Goal: Information Seeking & Learning: Learn about a topic

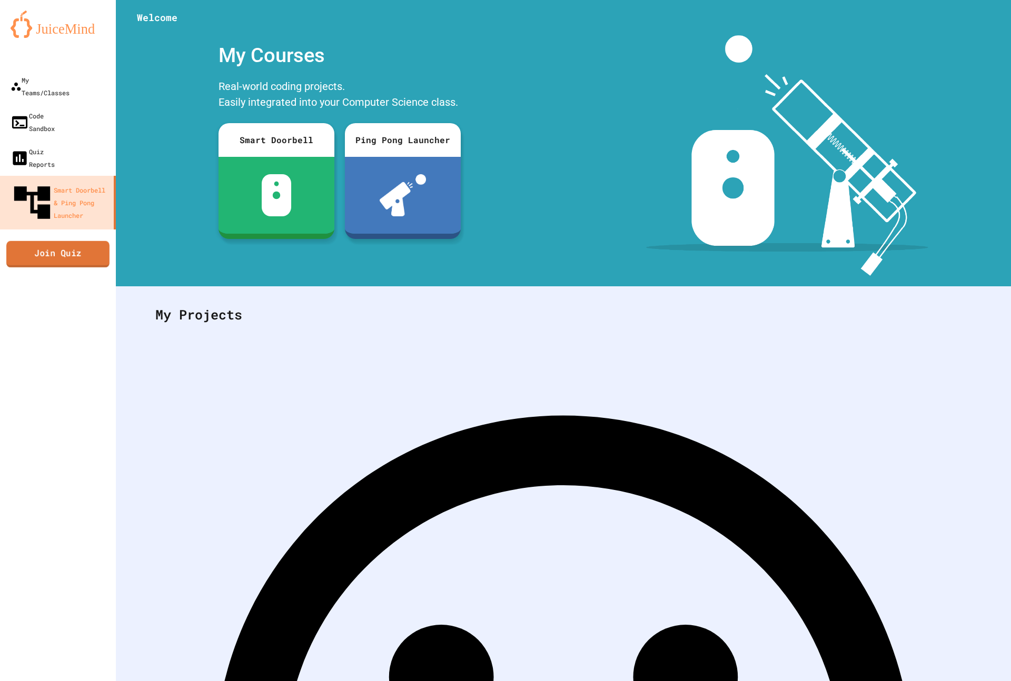
click at [27, 241] on link "Join Quiz" at bounding box center [57, 254] width 103 height 26
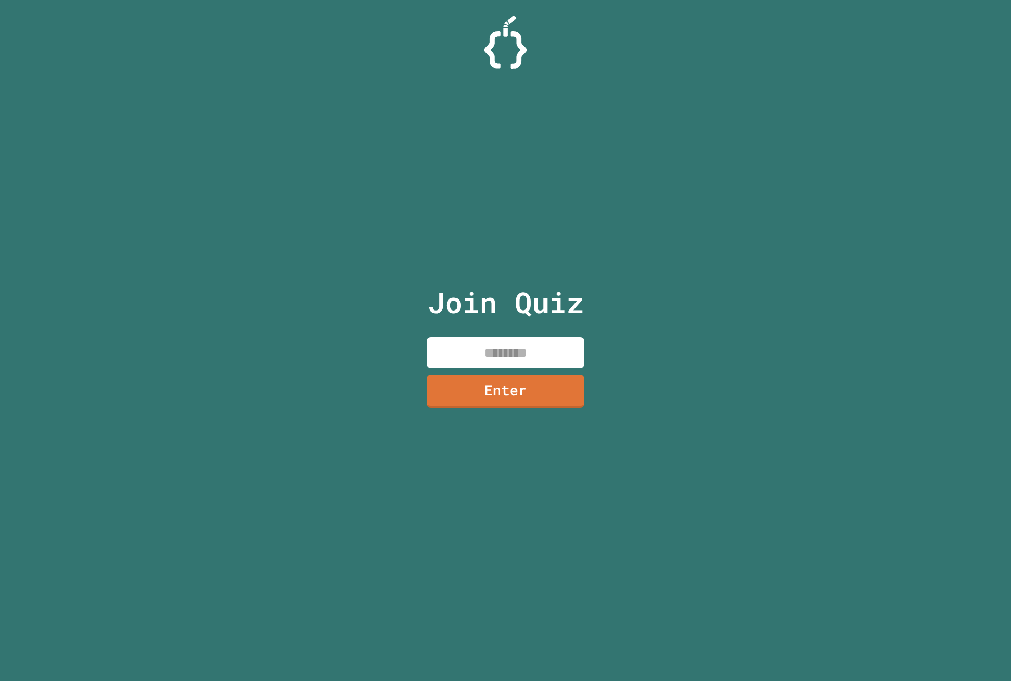
click at [519, 348] on input at bounding box center [506, 353] width 158 height 31
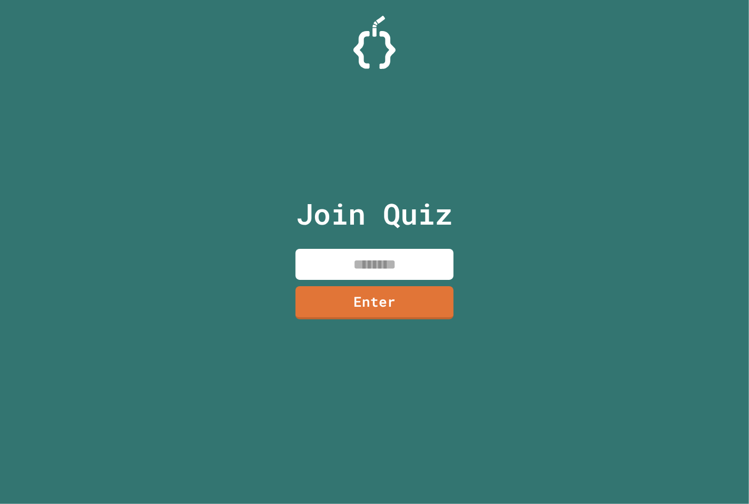
click at [550, 66] on div at bounding box center [374, 42] width 749 height 53
click at [422, 260] on input at bounding box center [374, 264] width 158 height 31
type input "********"
click at [352, 295] on link "Enter" at bounding box center [374, 303] width 158 height 34
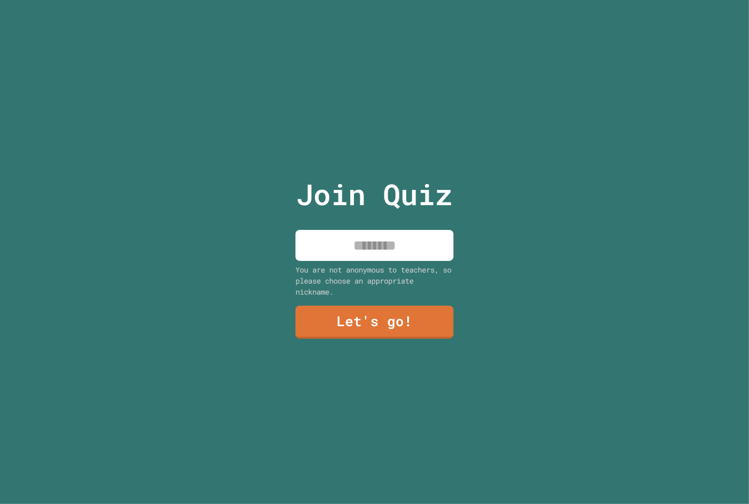
click at [395, 254] on input at bounding box center [374, 245] width 158 height 31
type input "*********"
drag, startPoint x: 362, startPoint y: 344, endPoint x: 359, endPoint y: 322, distance: 21.8
click at [362, 344] on div "Join Quiz ********* You are not anonymous to teachers, so please choose an appr…" at bounding box center [374, 252] width 177 height 504
click at [359, 313] on link "Let's go!" at bounding box center [373, 321] width 157 height 34
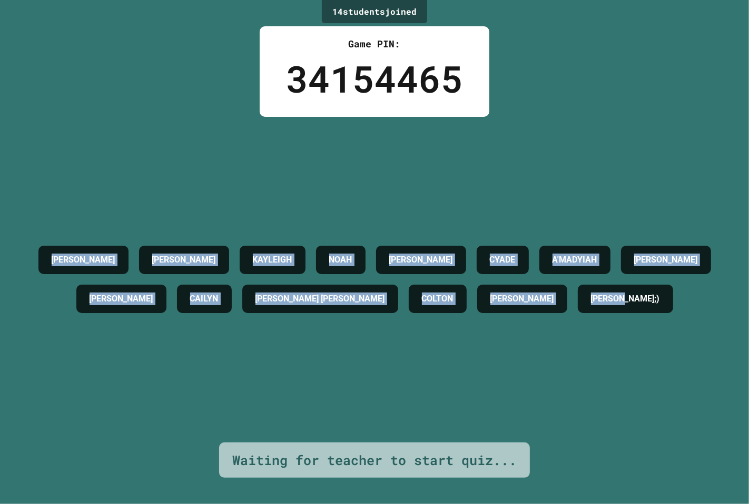
drag, startPoint x: 646, startPoint y: 333, endPoint x: 56, endPoint y: -16, distance: 685.1
click at [56, 0] on html "We are updating our servers at 9:30PM EST on 9/19/2025. JuiceMind should contin…" at bounding box center [374, 252] width 749 height 504
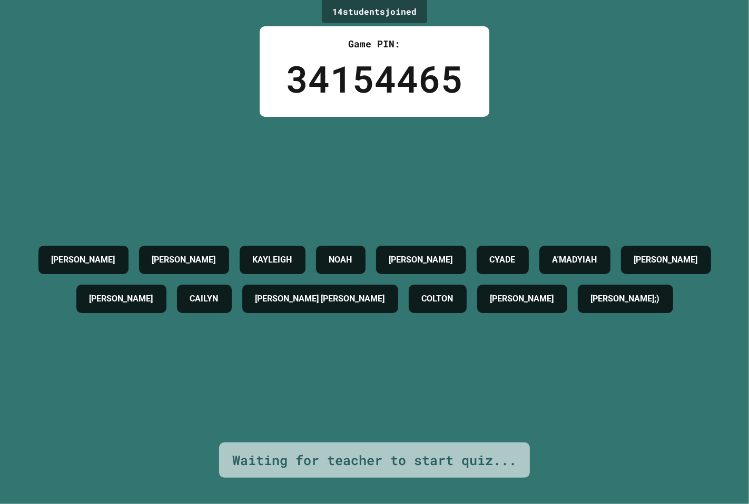
click at [289, 72] on div "34154465" at bounding box center [374, 78] width 177 height 55
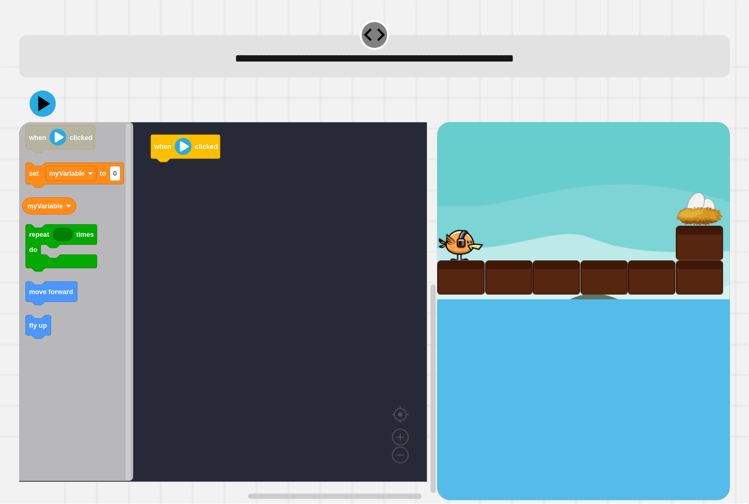
drag, startPoint x: 236, startPoint y: 168, endPoint x: 237, endPoint y: 306, distance: 138.0
click at [237, 306] on rect "Blockly Workspace" at bounding box center [223, 302] width 408 height 360
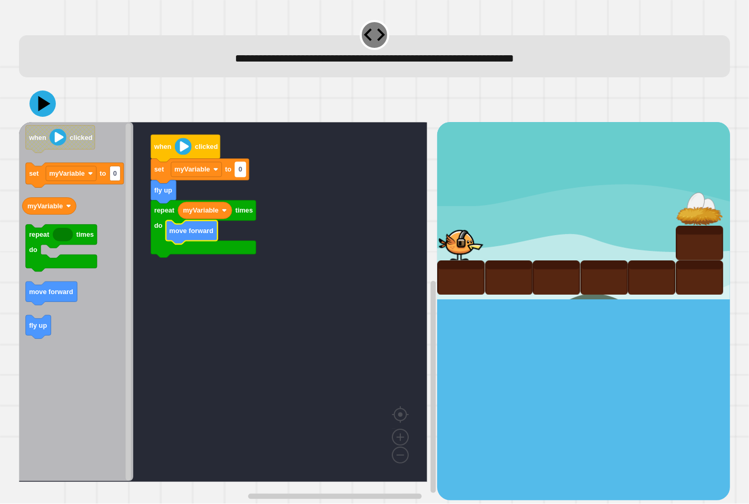
click at [241, 172] on text "0" at bounding box center [240, 169] width 4 height 8
click at [43, 95] on icon at bounding box center [41, 103] width 27 height 27
click at [239, 170] on input at bounding box center [240, 170] width 11 height 15
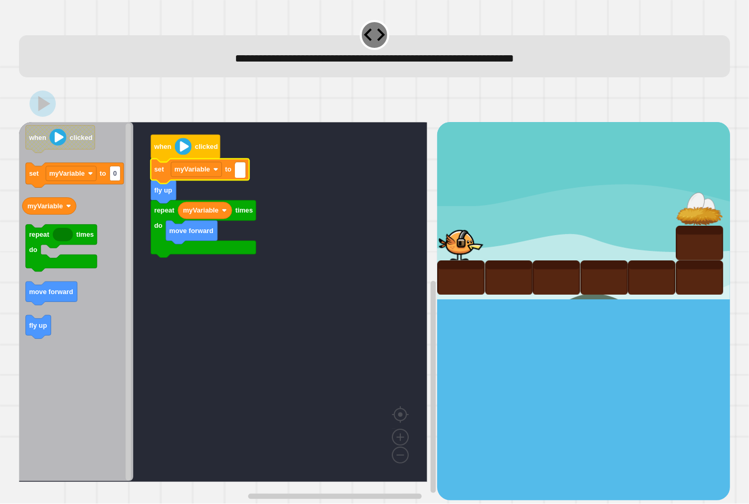
click at [239, 170] on input at bounding box center [240, 170] width 11 height 15
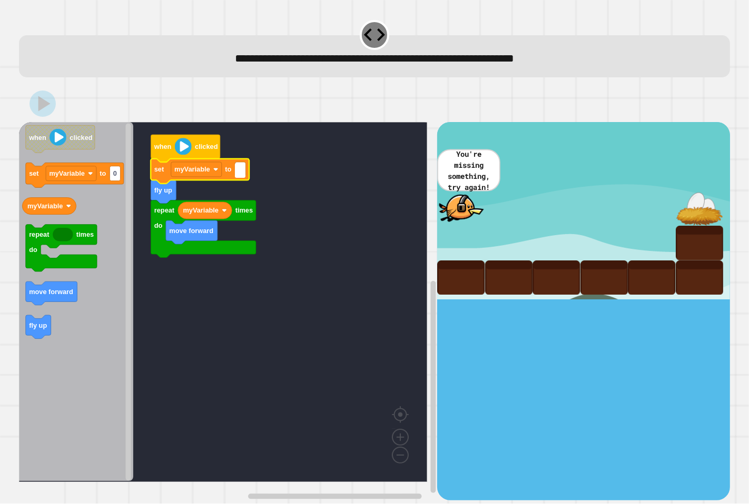
click at [241, 170] on input at bounding box center [240, 170] width 11 height 15
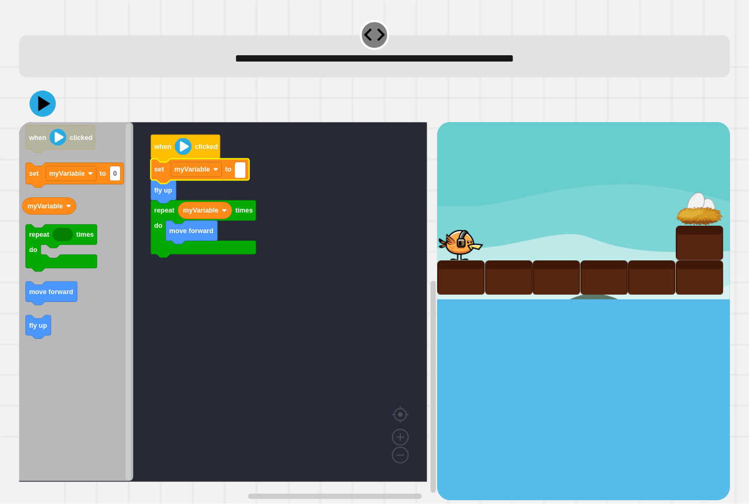
type input "*"
click at [46, 92] on icon at bounding box center [43, 104] width 32 height 32
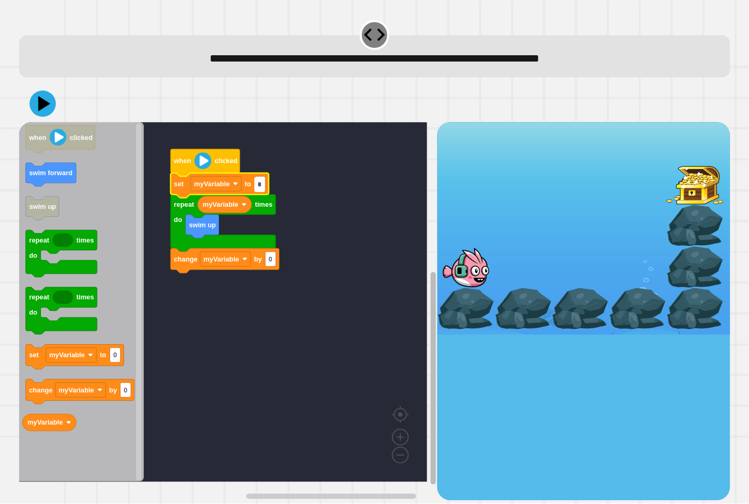
type input "*"
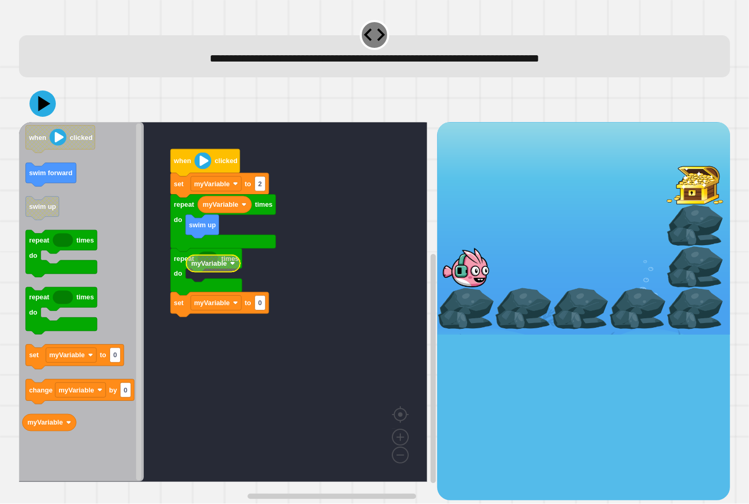
click at [211, 262] on g "when clicked myVariable swim up repeat times do repeat times do set myVariable …" at bounding box center [230, 302] width 423 height 360
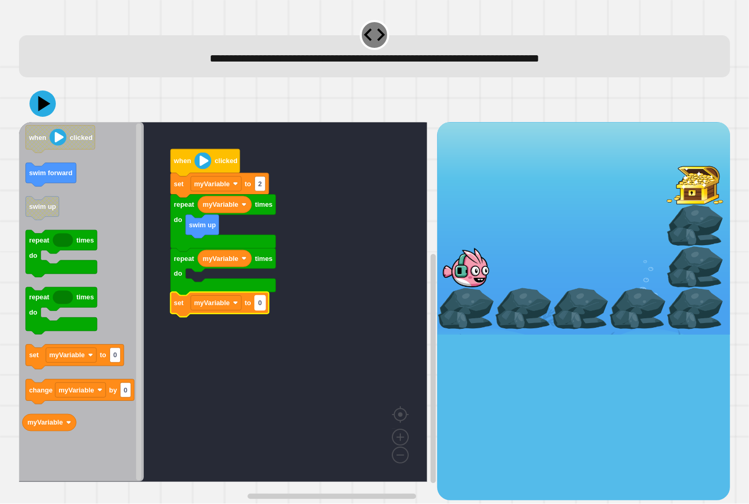
click at [262, 303] on rect "Blockly Workspace" at bounding box center [259, 302] width 11 height 15
type input "*"
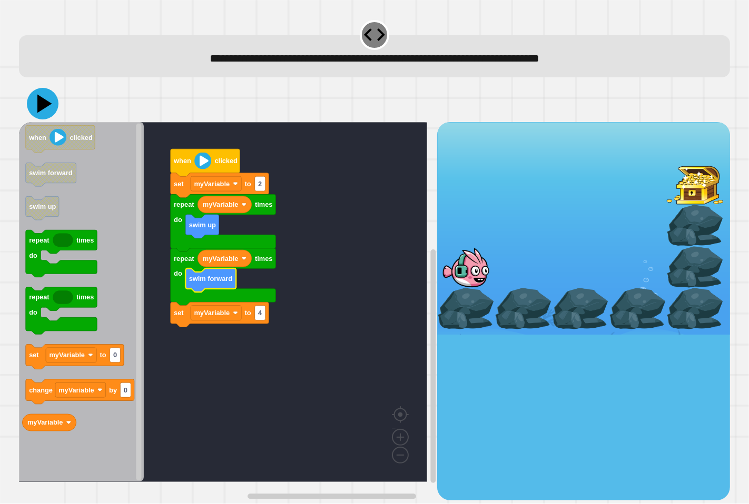
click at [34, 103] on icon at bounding box center [43, 104] width 32 height 32
click at [177, 292] on g "when clicked set myVariable to 2 myVariable swim up repeat times do repeat time…" at bounding box center [230, 302] width 423 height 360
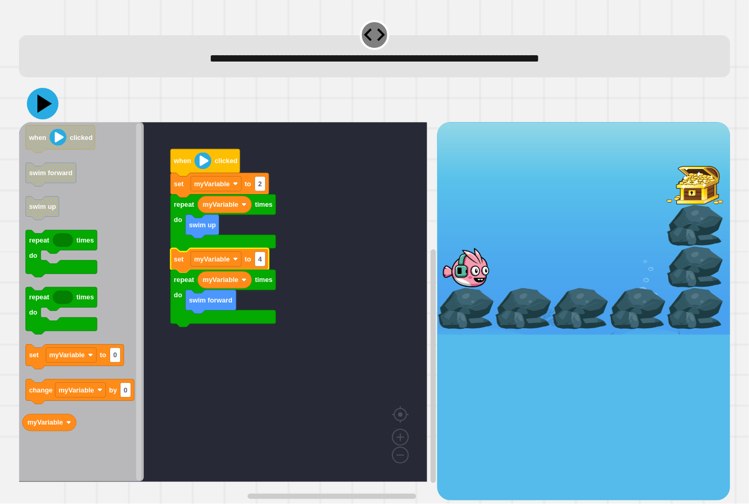
click at [43, 107] on icon at bounding box center [44, 103] width 15 height 18
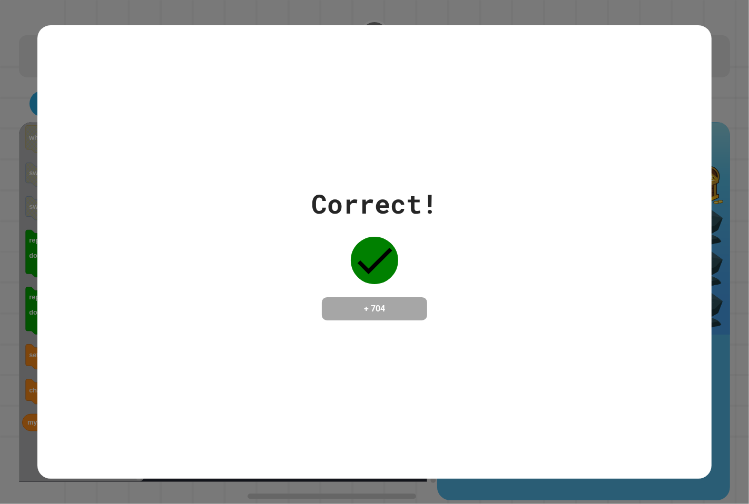
drag, startPoint x: 222, startPoint y: 396, endPoint x: 237, endPoint y: 404, distance: 17.9
click at [237, 381] on div "Correct! + 704" at bounding box center [374, 252] width 674 height 454
click at [229, 393] on div "Correct! + 704" at bounding box center [374, 252] width 674 height 454
drag, startPoint x: 229, startPoint y: 393, endPoint x: 263, endPoint y: 361, distance: 46.9
click at [244, 369] on div "Correct! + 704" at bounding box center [374, 252] width 674 height 454
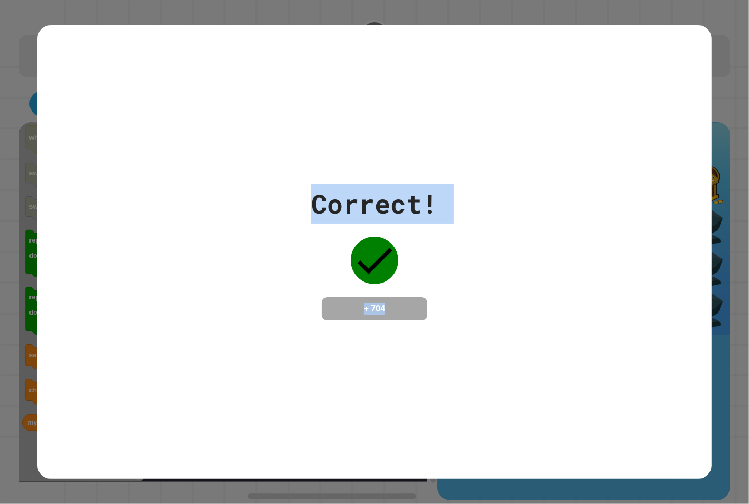
drag, startPoint x: 404, startPoint y: 303, endPoint x: 98, endPoint y: 175, distance: 331.4
click at [98, 184] on div "Correct! + 704" at bounding box center [374, 252] width 674 height 136
click at [274, 189] on div "Correct! + 704" at bounding box center [374, 252] width 674 height 136
drag, startPoint x: 314, startPoint y: 147, endPoint x: 232, endPoint y: 376, distance: 243.0
click at [232, 376] on div "Correct! + 704" at bounding box center [374, 252] width 674 height 454
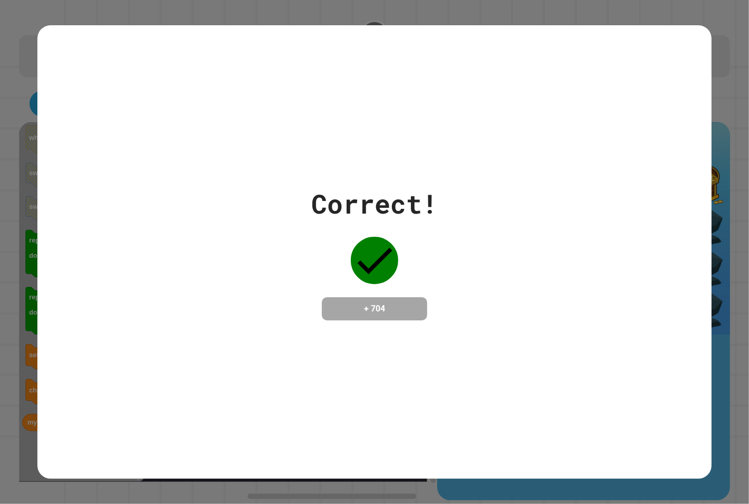
drag, startPoint x: 241, startPoint y: 172, endPoint x: 269, endPoint y: 162, distance: 29.6
click at [255, 167] on div "Correct! + 704" at bounding box center [374, 252] width 674 height 454
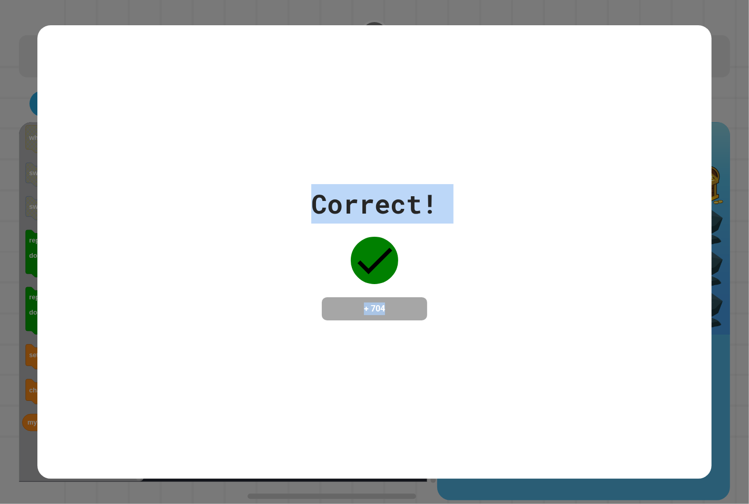
drag, startPoint x: 269, startPoint y: 162, endPoint x: 443, endPoint y: 364, distance: 267.0
click at [443, 364] on div "Correct! + 704" at bounding box center [374, 252] width 674 height 454
click at [430, 364] on div "Correct! + 704" at bounding box center [374, 252] width 674 height 454
drag, startPoint x: 293, startPoint y: 175, endPoint x: 375, endPoint y: 266, distance: 123.1
click at [375, 266] on div "Correct! + 704" at bounding box center [374, 252] width 674 height 136
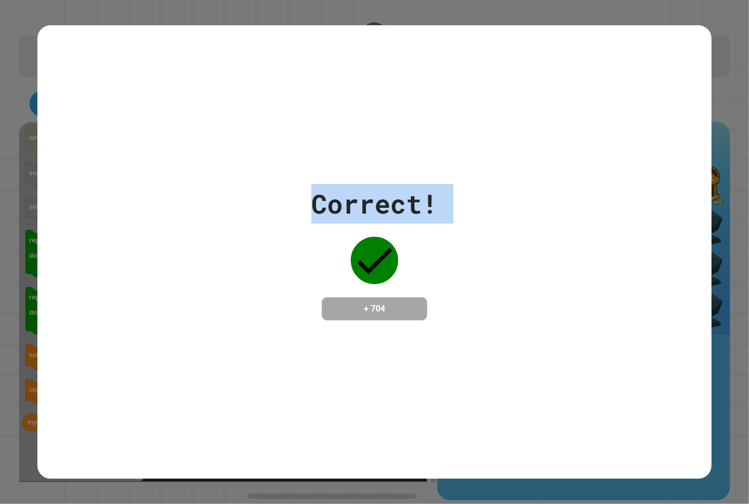
click at [396, 197] on div "Correct!" at bounding box center [374, 203] width 126 height 39
click at [462, 211] on div "Correct! + 704" at bounding box center [374, 252] width 674 height 136
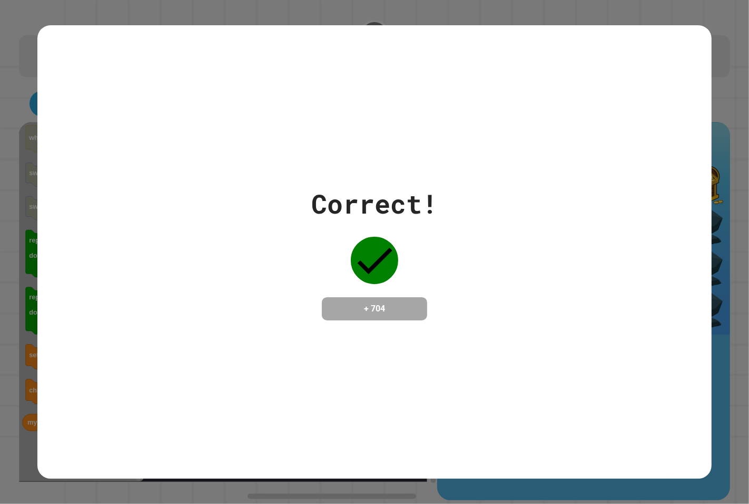
drag, startPoint x: 378, startPoint y: 232, endPoint x: 366, endPoint y: 275, distance: 44.1
click at [371, 280] on div "Correct! + 704" at bounding box center [374, 252] width 126 height 136
drag, startPoint x: 365, startPoint y: 274, endPoint x: 344, endPoint y: 267, distance: 22.1
click at [344, 267] on div "Correct! + 704" at bounding box center [374, 252] width 126 height 136
click at [341, 257] on div "Correct! + 704" at bounding box center [374, 252] width 126 height 136
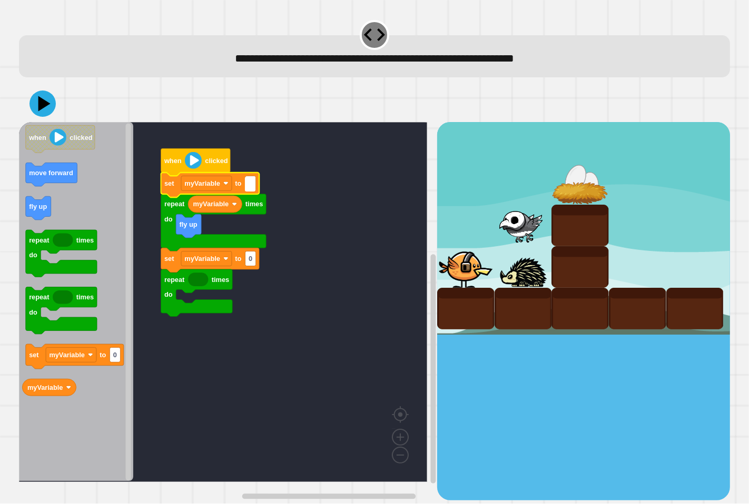
type input "*"
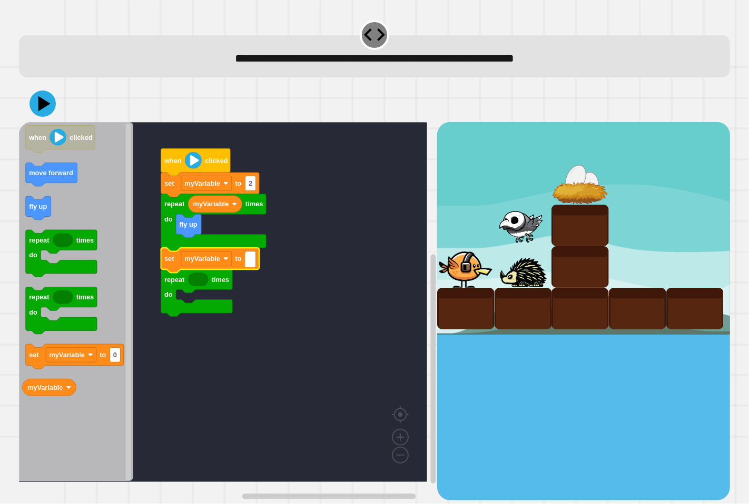
type input "*"
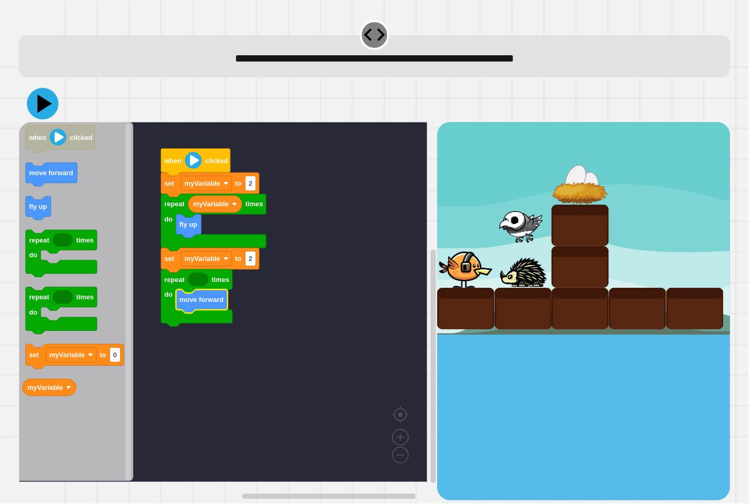
click at [39, 101] on icon at bounding box center [44, 103] width 15 height 18
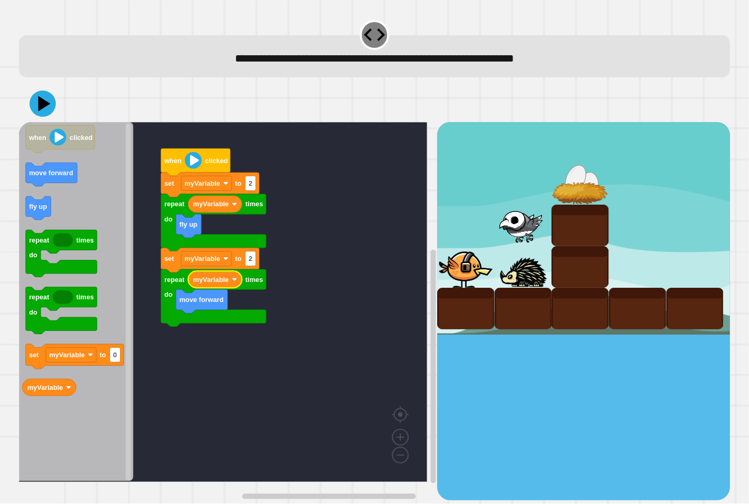
drag, startPoint x: 49, startPoint y: 92, endPoint x: 44, endPoint y: 101, distance: 10.2
click at [47, 96] on div at bounding box center [374, 103] width 711 height 37
click at [41, 104] on icon at bounding box center [44, 103] width 14 height 17
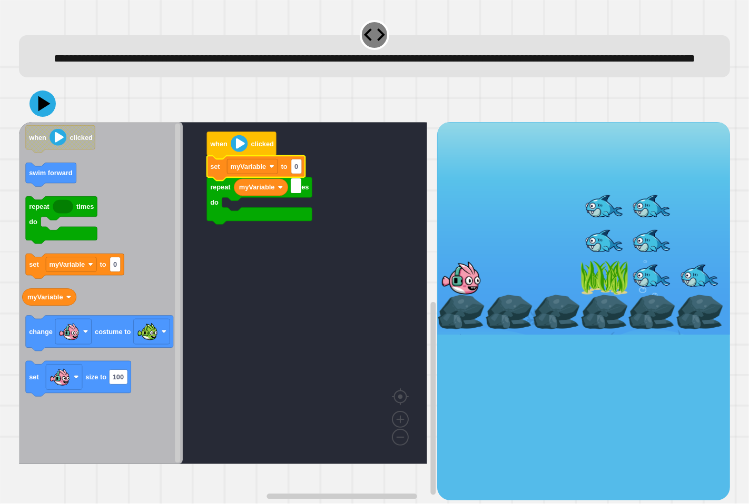
type input "*"
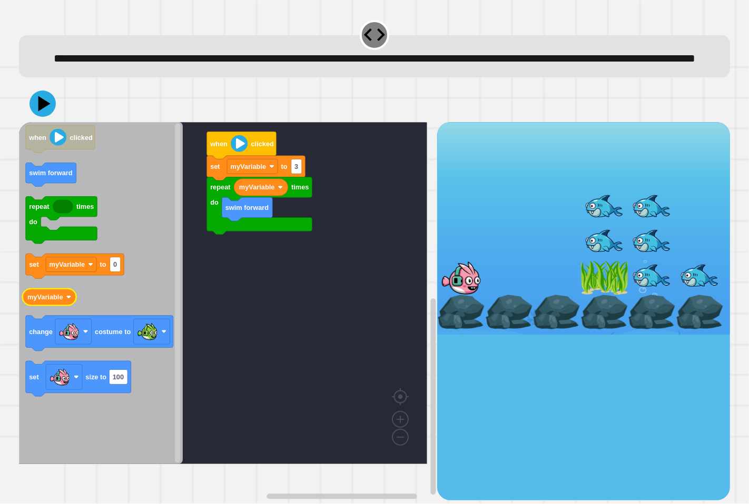
click at [38, 301] on text "myVariable" at bounding box center [45, 297] width 36 height 8
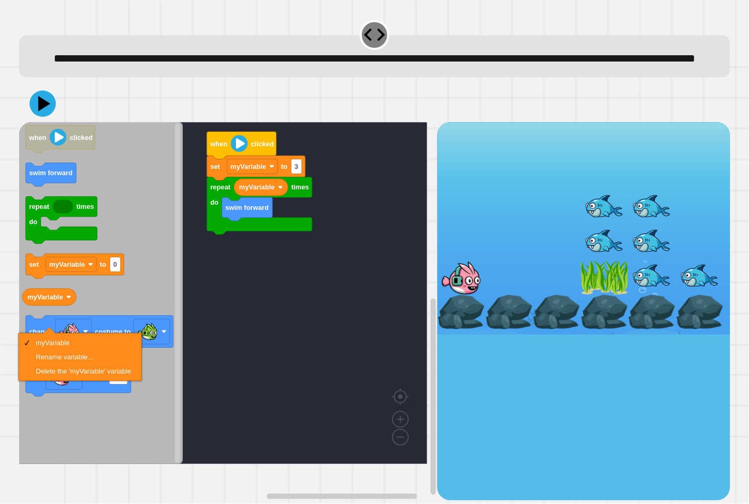
click at [123, 302] on icon "Blockly Workspace" at bounding box center [101, 293] width 164 height 342
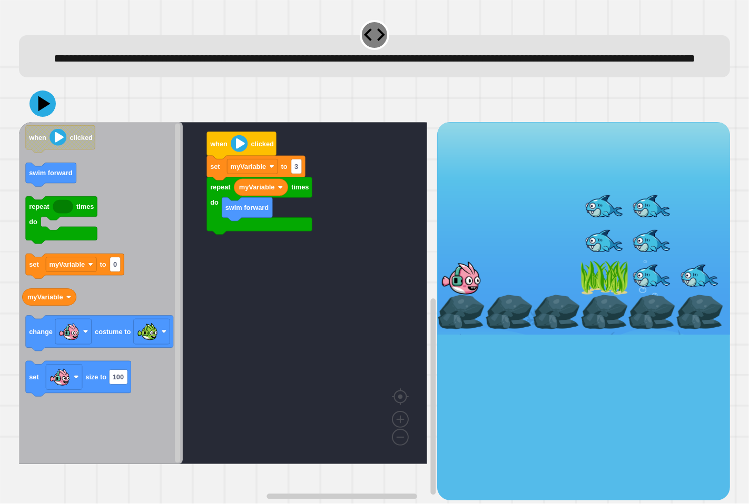
click at [15, 361] on div "when clicked repeat times do myVariable swim forward set myVariable to 3 when c…" at bounding box center [374, 292] width 719 height 423
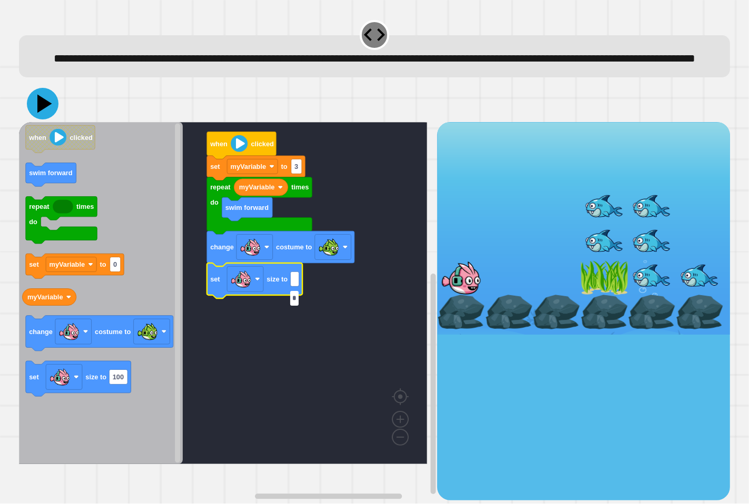
type input "*"
click at [49, 112] on icon at bounding box center [43, 104] width 32 height 32
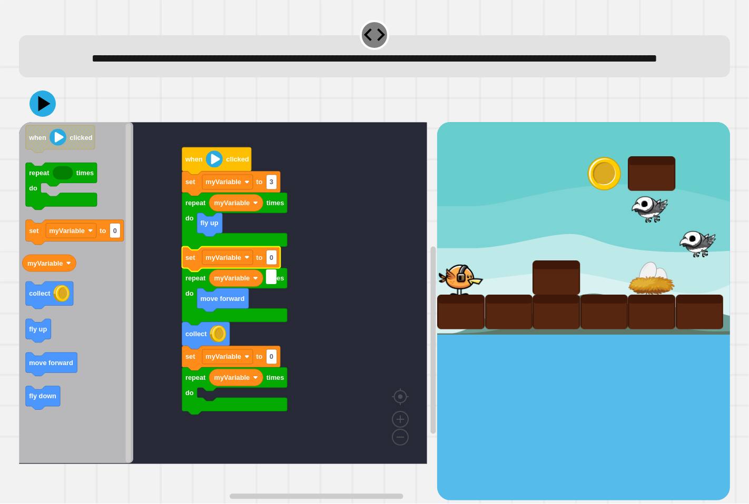
type input "*"
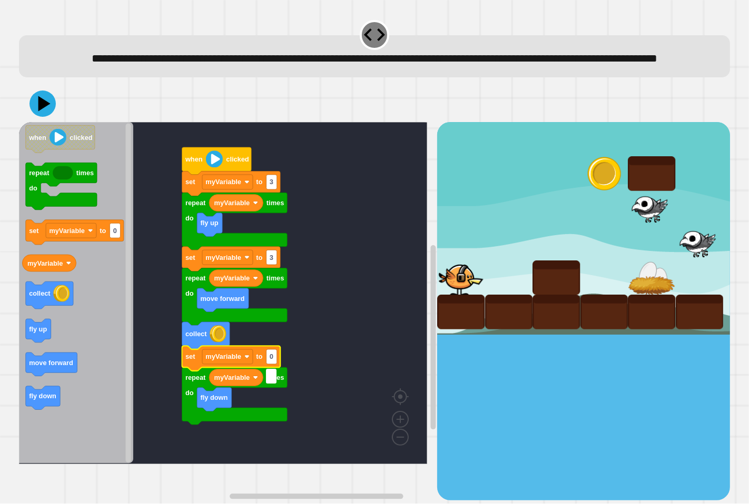
type input "*"
click at [45, 112] on icon at bounding box center [44, 103] width 14 height 17
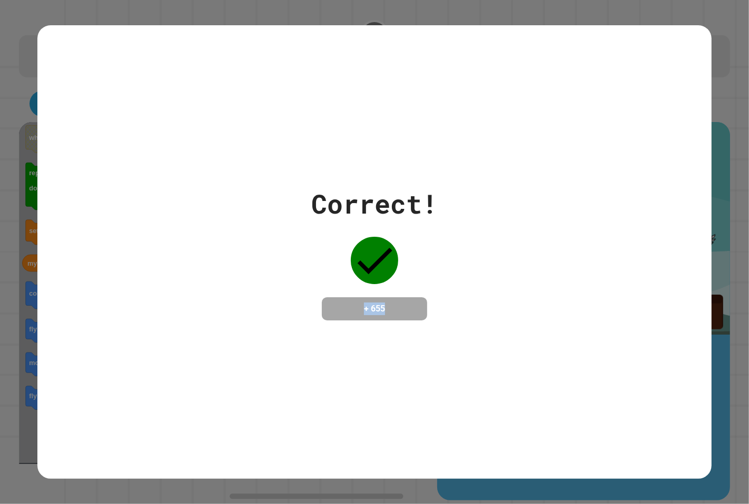
drag, startPoint x: 350, startPoint y: 290, endPoint x: 569, endPoint y: 355, distance: 228.4
click at [569, 355] on div "Correct! + 655" at bounding box center [374, 252] width 674 height 454
click at [121, 83] on div "Correct! + 655" at bounding box center [374, 252] width 674 height 454
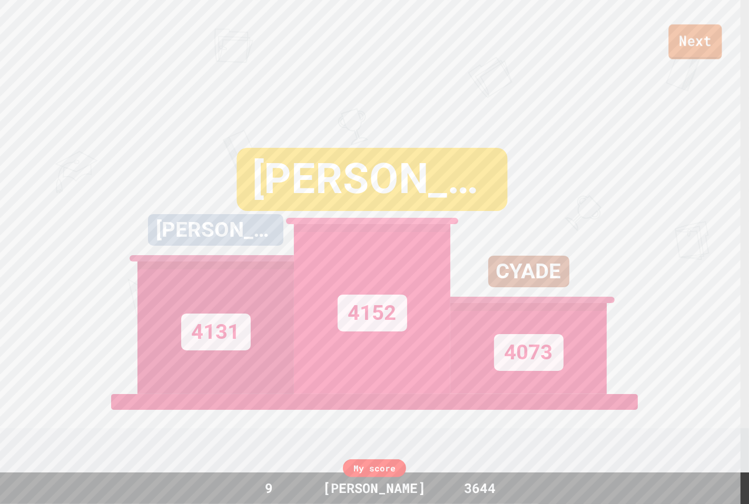
click at [698, 32] on link "Next" at bounding box center [694, 41] width 53 height 35
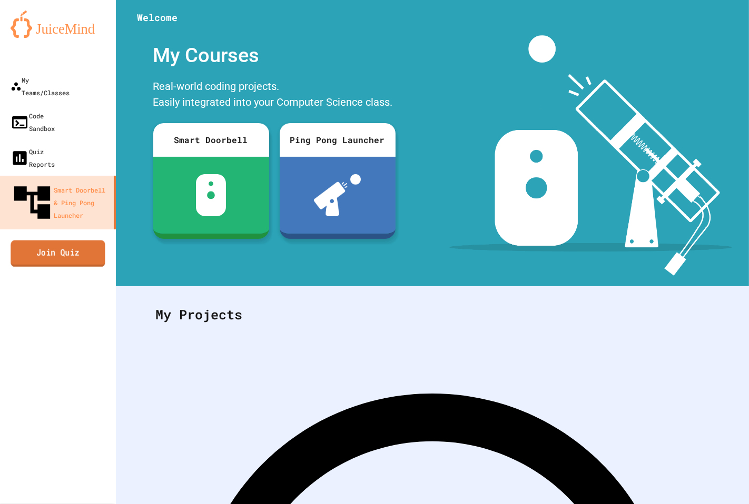
click at [19, 240] on link "Join Quiz" at bounding box center [58, 253] width 94 height 26
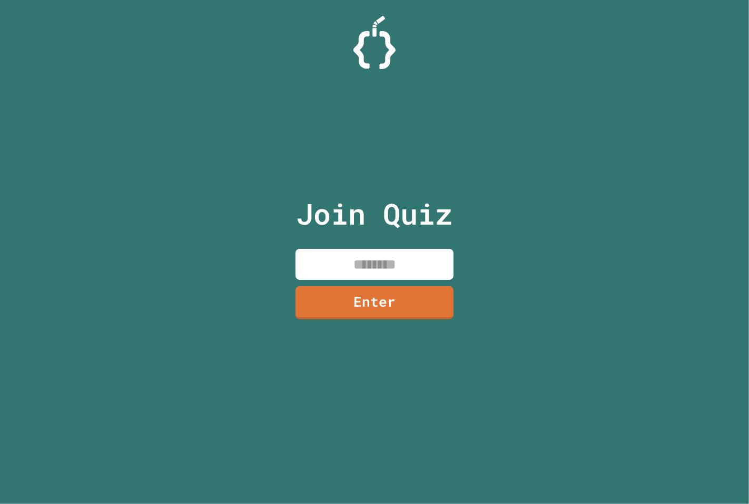
click at [353, 254] on input at bounding box center [374, 264] width 158 height 31
type input "********"
click at [321, 304] on link "Enter" at bounding box center [374, 302] width 160 height 35
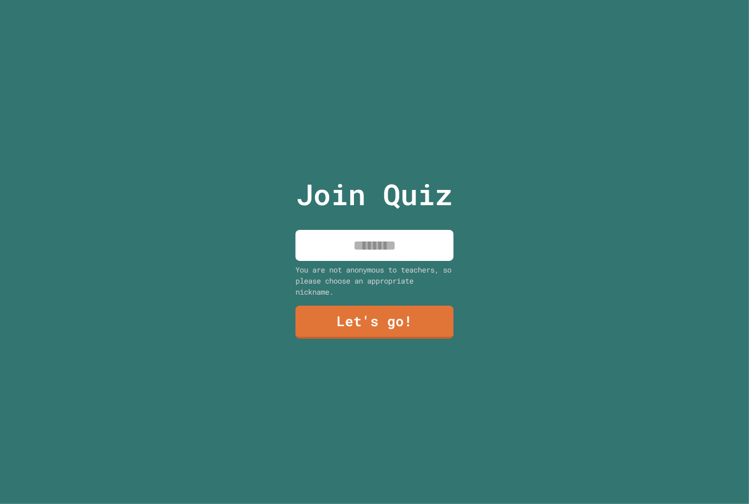
click at [369, 237] on input at bounding box center [374, 245] width 158 height 31
type input "*******"
click at [384, 313] on link "Let's go!" at bounding box center [374, 321] width 158 height 35
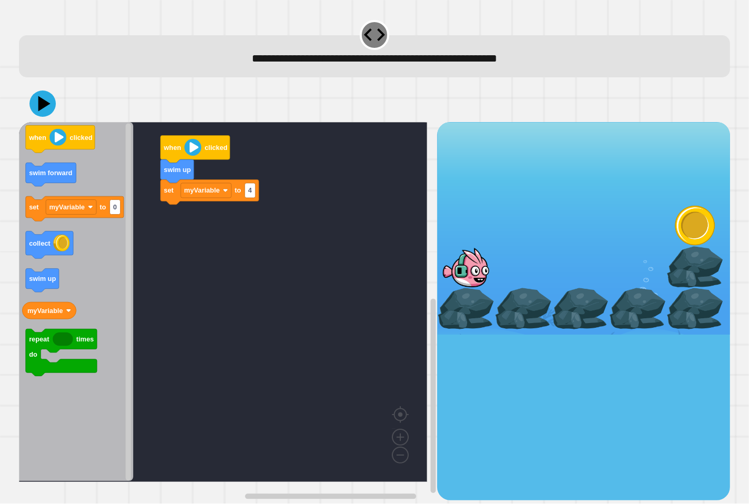
drag, startPoint x: 357, startPoint y: 228, endPoint x: 111, endPoint y: 155, distance: 256.6
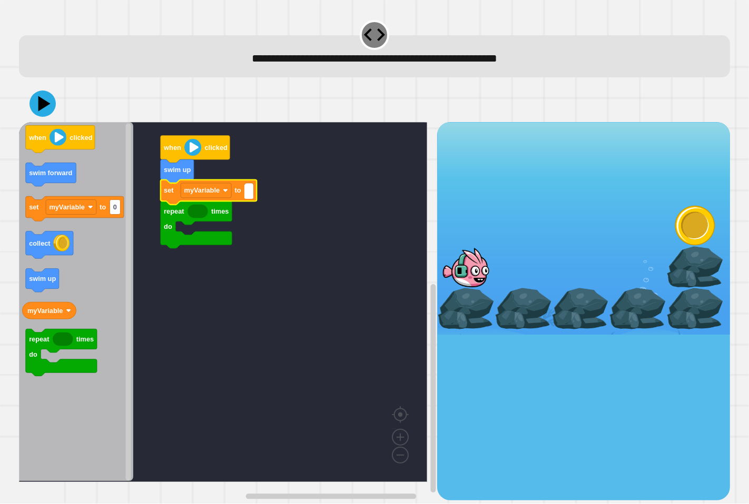
type input "*"
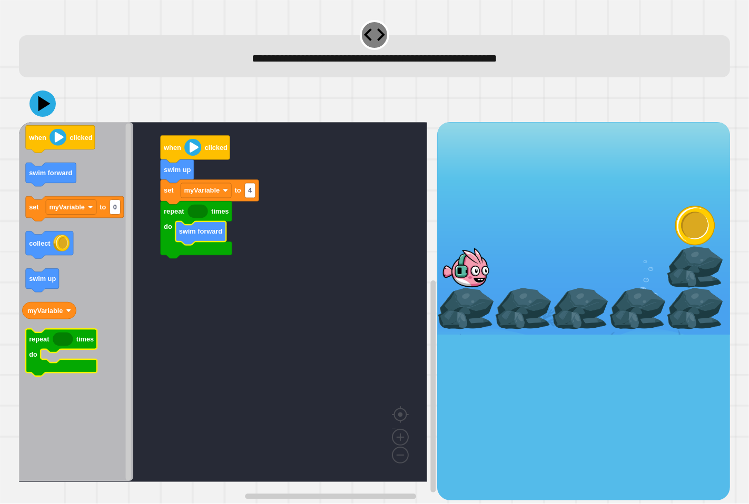
click at [37, 350] on icon "Blockly Workspace" at bounding box center [61, 353] width 72 height 47
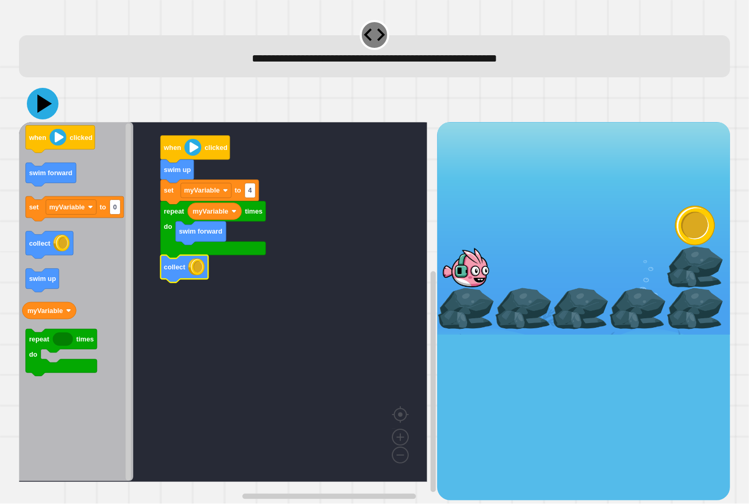
click at [38, 105] on icon at bounding box center [43, 104] width 32 height 32
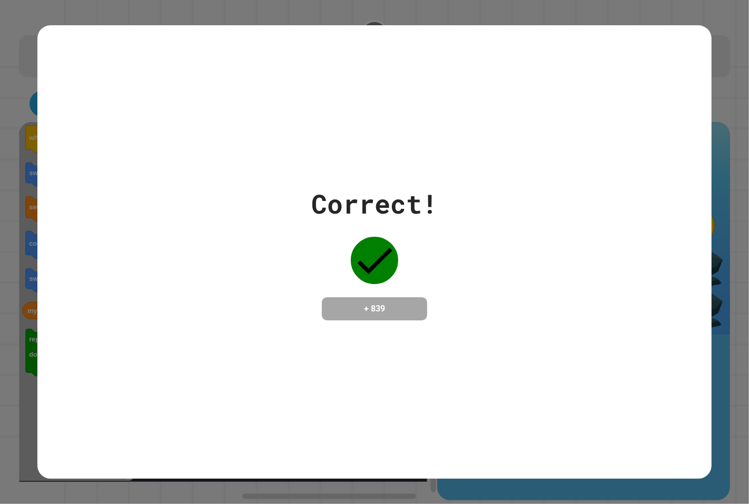
drag, startPoint x: 173, startPoint y: 153, endPoint x: 352, endPoint y: 156, distance: 179.1
click at [331, 162] on div "Correct! + 839" at bounding box center [374, 252] width 674 height 454
drag, startPoint x: 359, startPoint y: 173, endPoint x: 359, endPoint y: 180, distance: 7.4
click at [359, 180] on div "Correct! + 839" at bounding box center [374, 252] width 674 height 454
drag, startPoint x: 420, startPoint y: 203, endPoint x: 481, endPoint y: 196, distance: 60.9
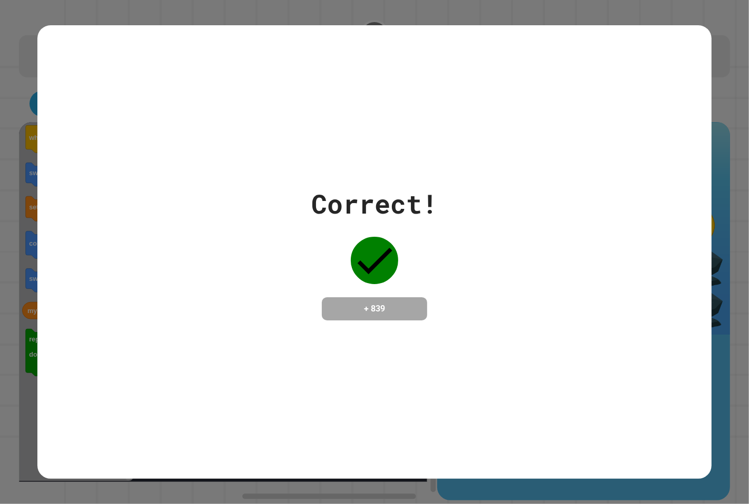
click at [424, 204] on div "Correct!" at bounding box center [374, 203] width 126 height 39
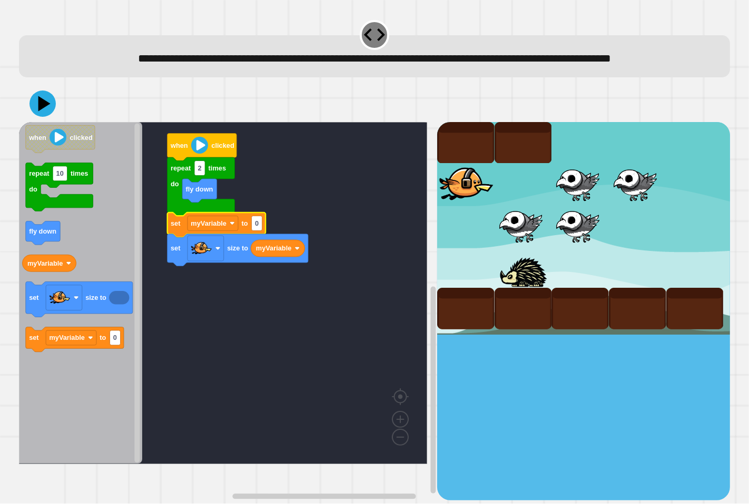
click at [255, 227] on text "0" at bounding box center [257, 223] width 4 height 8
type input "***"
click at [37, 115] on icon at bounding box center [43, 104] width 32 height 32
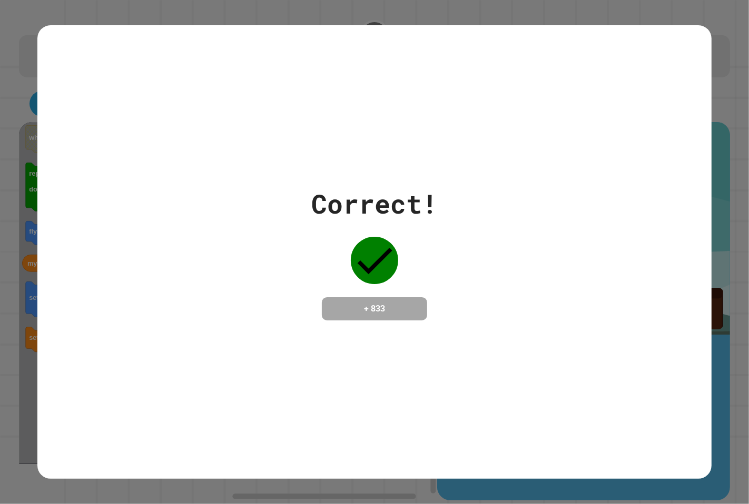
click at [424, 206] on div "Correct!" at bounding box center [374, 203] width 126 height 39
click at [374, 241] on icon at bounding box center [374, 260] width 47 height 47
drag, startPoint x: 373, startPoint y: 241, endPoint x: 365, endPoint y: 174, distance: 67.3
click at [365, 174] on div "Correct! + 833" at bounding box center [374, 252] width 674 height 454
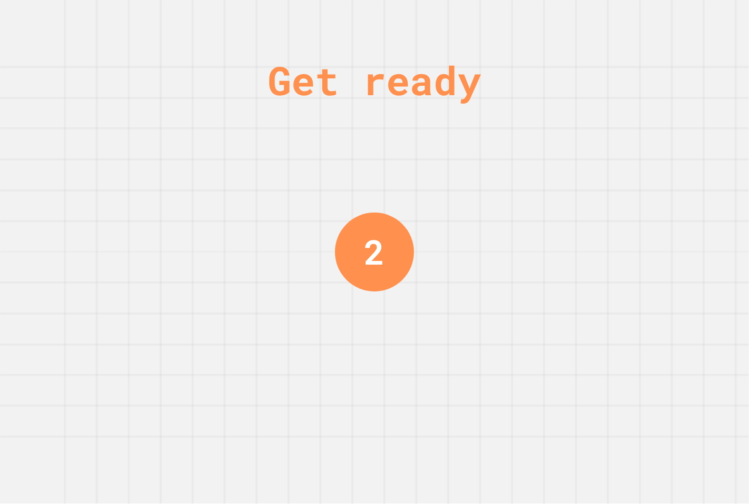
drag, startPoint x: 12, startPoint y: 478, endPoint x: 295, endPoint y: 129, distance: 449.2
click at [295, 129] on div "Get ready 2" at bounding box center [374, 252] width 749 height 504
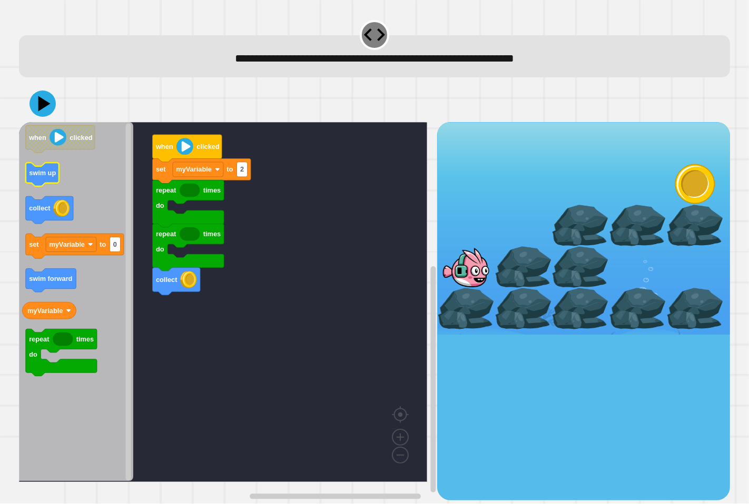
click at [29, 170] on text "swim up" at bounding box center [42, 173] width 27 height 8
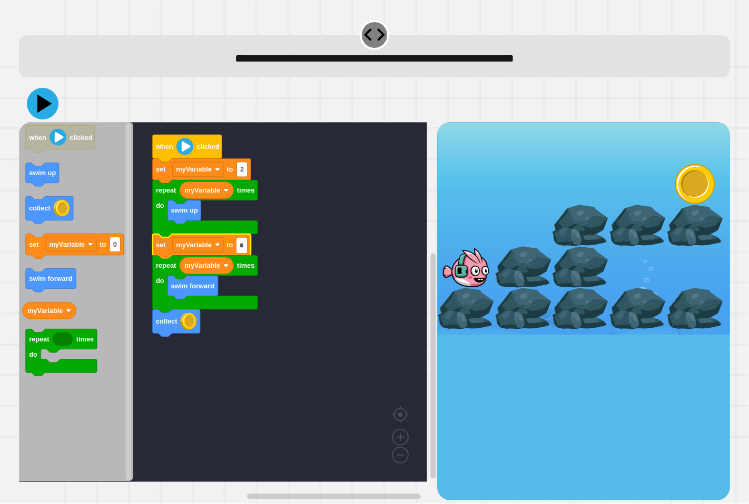
type input "*"
click at [41, 95] on icon at bounding box center [43, 104] width 32 height 32
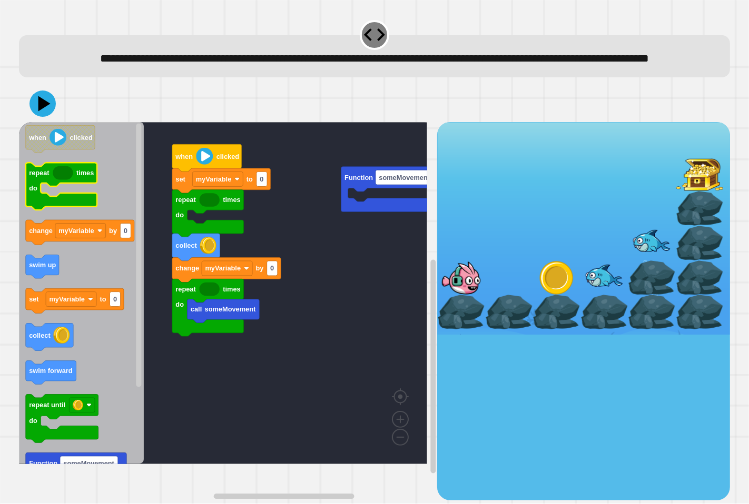
click at [28, 235] on icon "when clicked repeat times do change myVariable by 0 swim up set myVariable to 0…" at bounding box center [81, 293] width 125 height 342
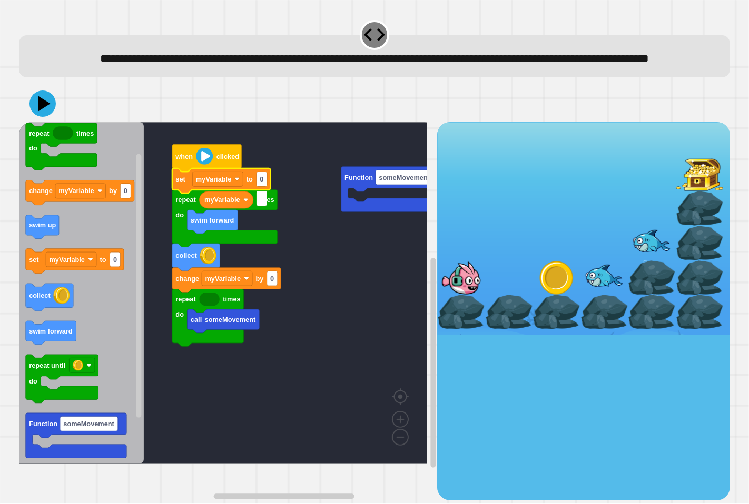
type input "*"
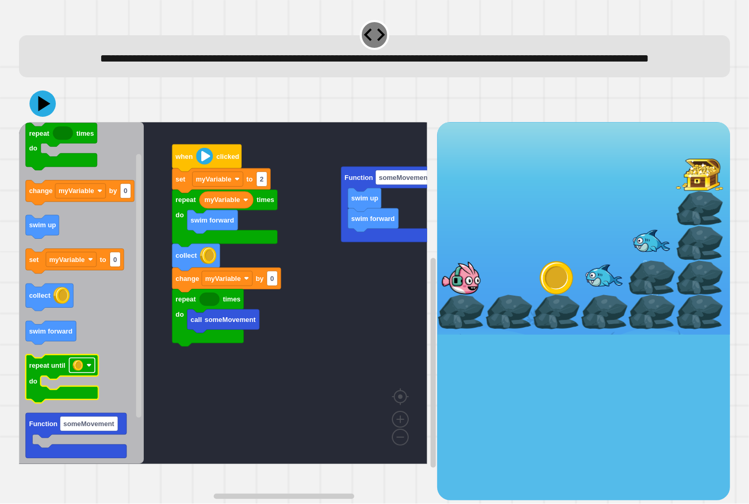
click at [87, 373] on rect "Blockly Workspace" at bounding box center [82, 366] width 26 height 15
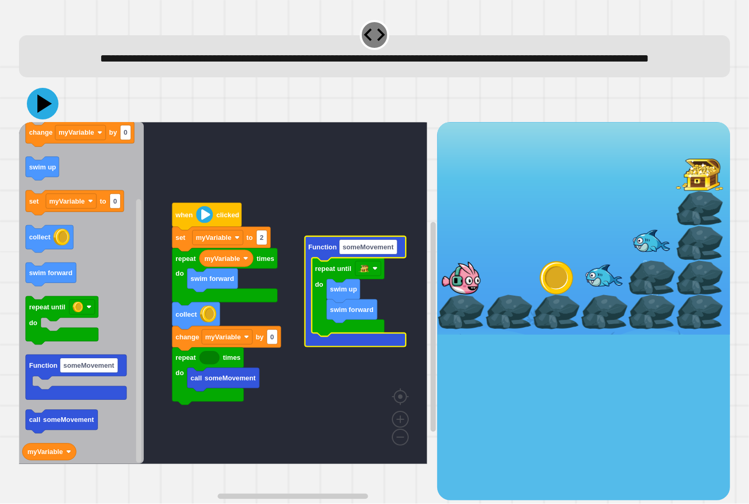
click at [35, 117] on icon at bounding box center [43, 104] width 32 height 32
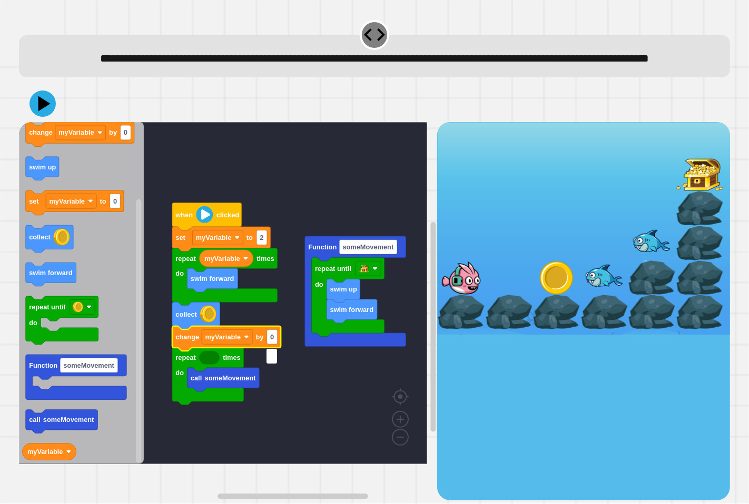
type input "*"
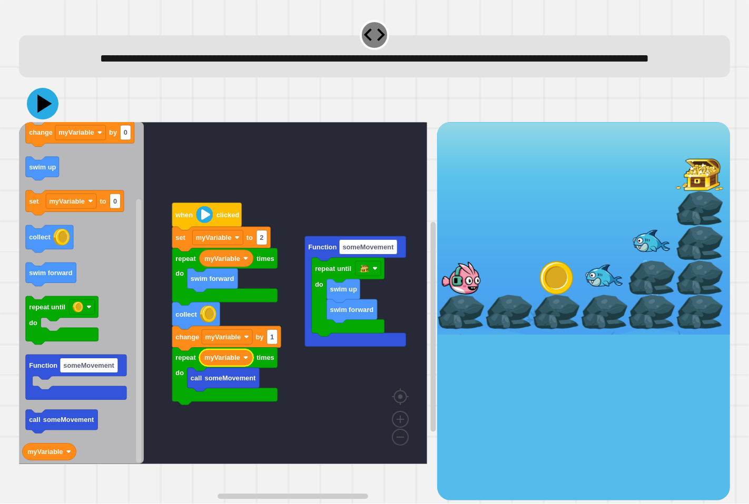
click at [42, 112] on icon at bounding box center [43, 104] width 32 height 32
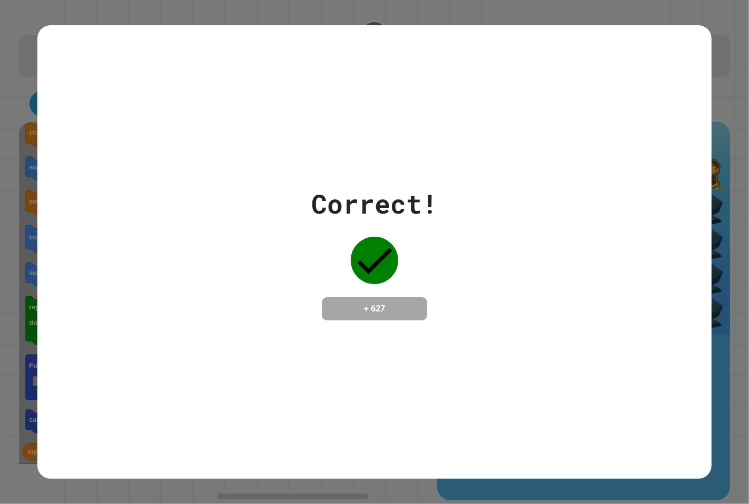
drag, startPoint x: 351, startPoint y: 297, endPoint x: 541, endPoint y: 210, distance: 209.7
click at [562, 199] on div "Correct! + 627" at bounding box center [374, 252] width 674 height 136
click at [539, 225] on div "Correct! + 627" at bounding box center [374, 252] width 674 height 136
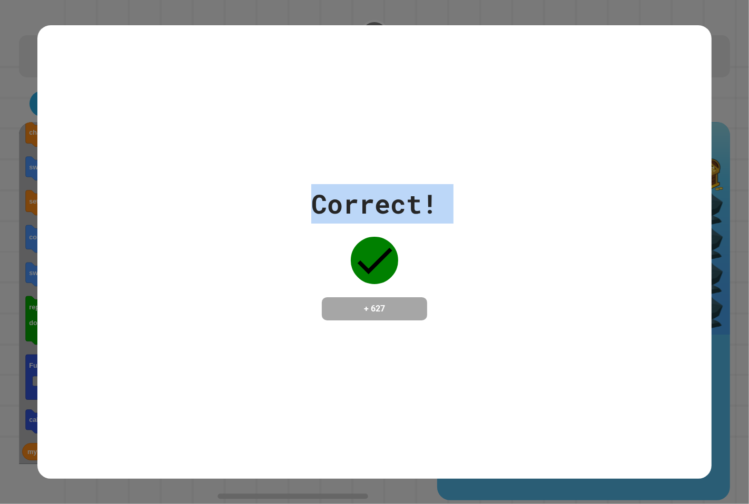
drag, startPoint x: 117, startPoint y: 161, endPoint x: 402, endPoint y: 234, distance: 293.6
click at [402, 234] on div "Correct! + 627" at bounding box center [374, 252] width 674 height 454
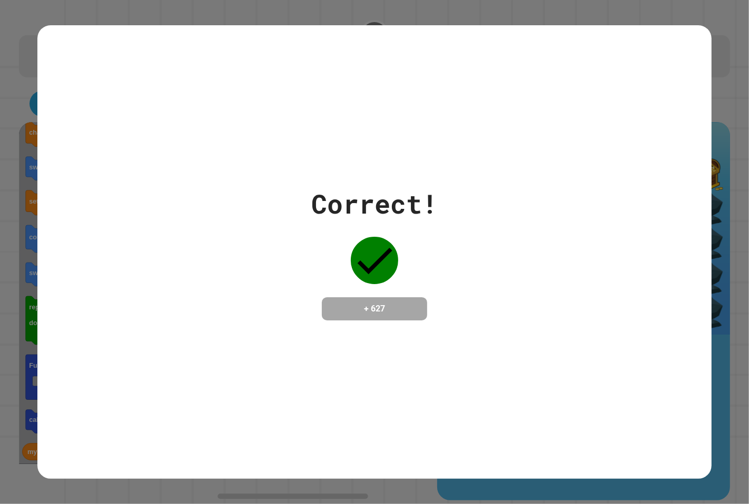
click at [391, 328] on div "Correct! + 627" at bounding box center [374, 252] width 674 height 454
drag, startPoint x: 0, startPoint y: 4, endPoint x: 120, endPoint y: 57, distance: 131.1
click at [120, 57] on div "Correct! + 627" at bounding box center [374, 252] width 749 height 504
drag, startPoint x: 371, startPoint y: 205, endPoint x: 457, endPoint y: 217, distance: 87.1
click at [457, 217] on div "Correct! + 627" at bounding box center [374, 252] width 674 height 136
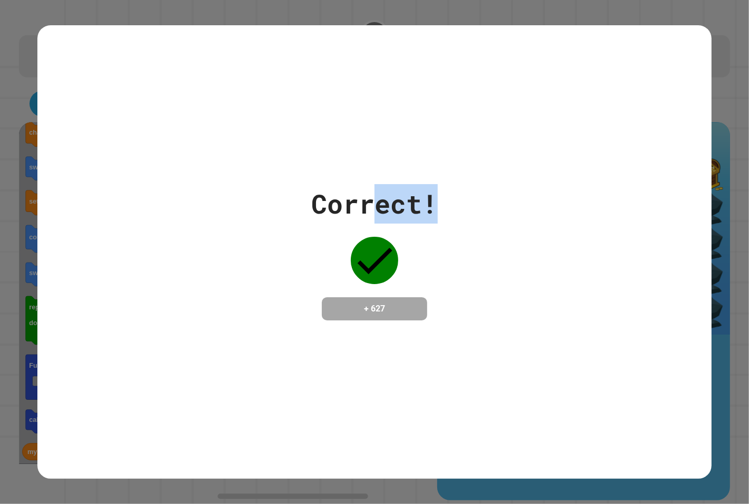
click at [479, 219] on div "Correct! + 627" at bounding box center [374, 252] width 674 height 136
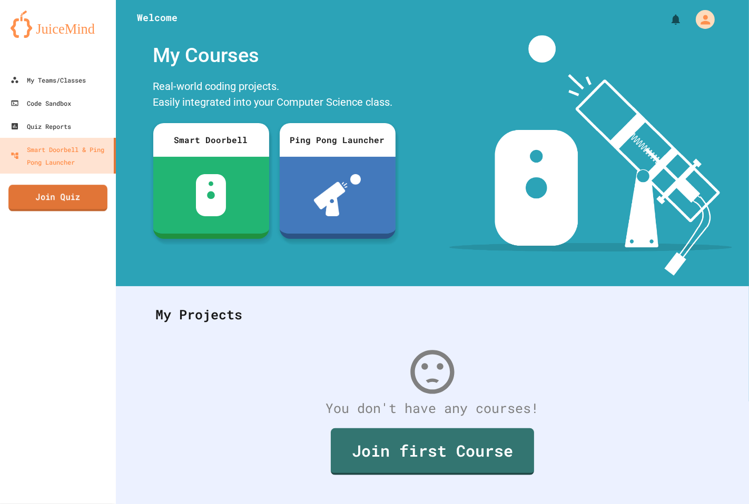
click at [48, 195] on link "Join Quiz" at bounding box center [57, 198] width 99 height 26
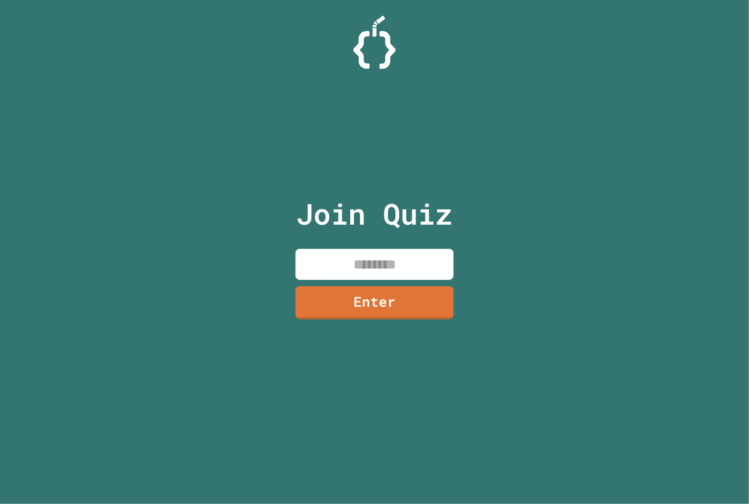
click at [333, 265] on input at bounding box center [374, 264] width 158 height 31
type input "********"
click at [355, 299] on link "Enter" at bounding box center [374, 302] width 161 height 35
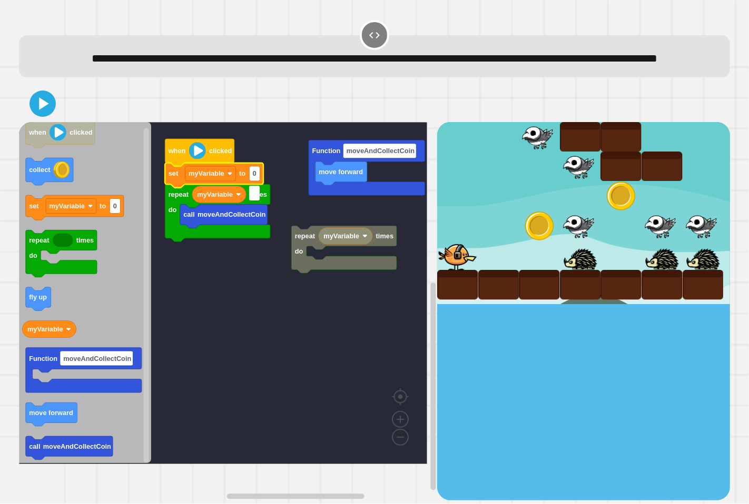
type input "*"
click at [48, 206] on icon "Blockly Workspace" at bounding box center [85, 293] width 133 height 342
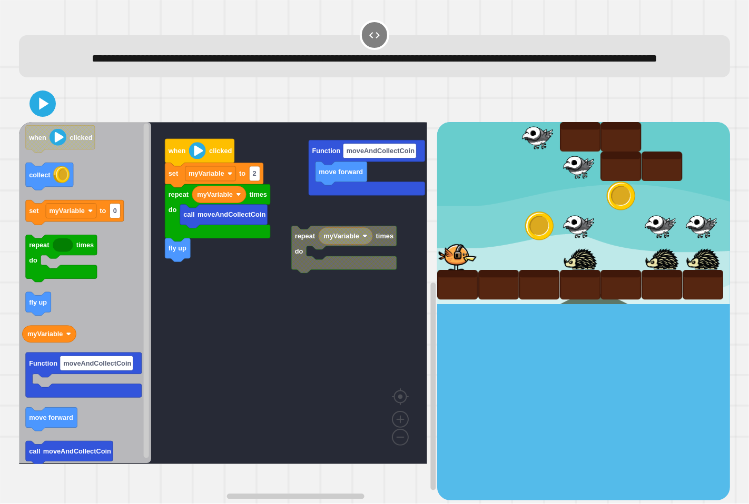
click at [198, 285] on div "repeat times do myVariable when clicked set myVariable to 2 repeat times do myV…" at bounding box center [228, 311] width 419 height 379
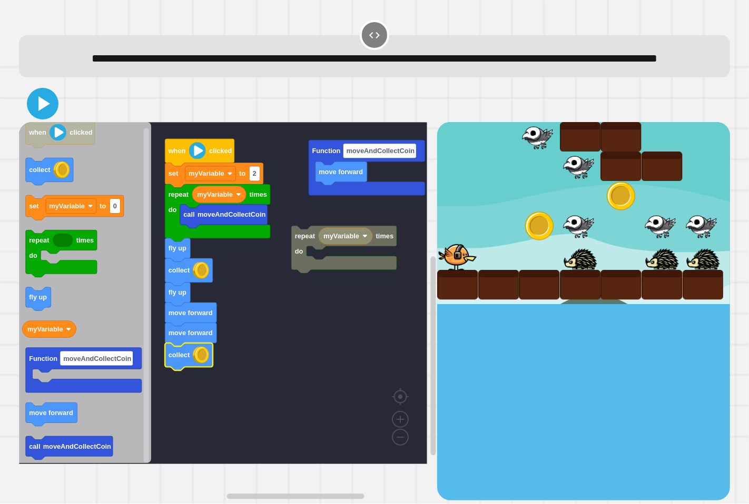
click at [27, 120] on button at bounding box center [43, 104] width 32 height 32
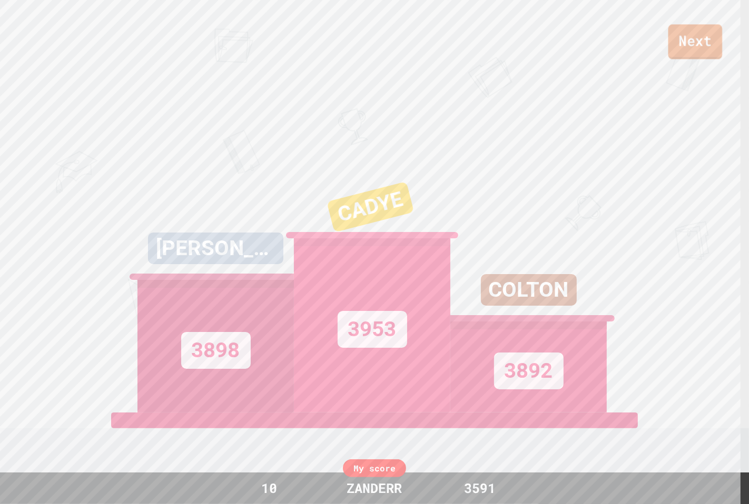
click at [696, 39] on link "Next" at bounding box center [695, 41] width 54 height 35
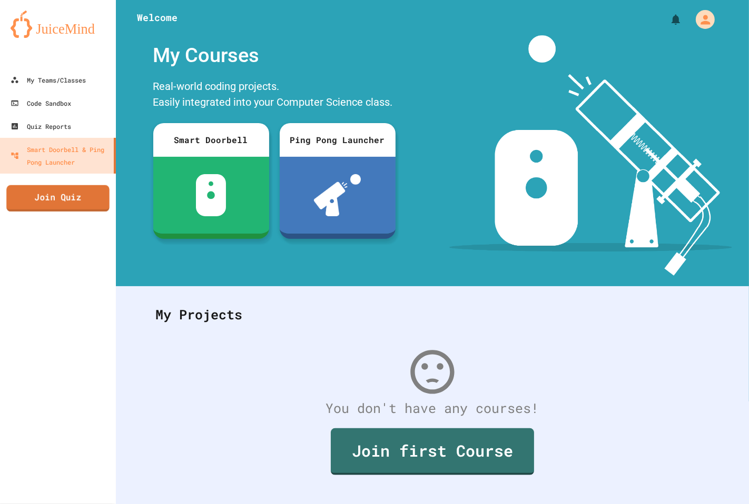
click at [50, 197] on link "Join Quiz" at bounding box center [57, 198] width 103 height 26
click at [66, 190] on link "Join Quiz" at bounding box center [58, 198] width 106 height 26
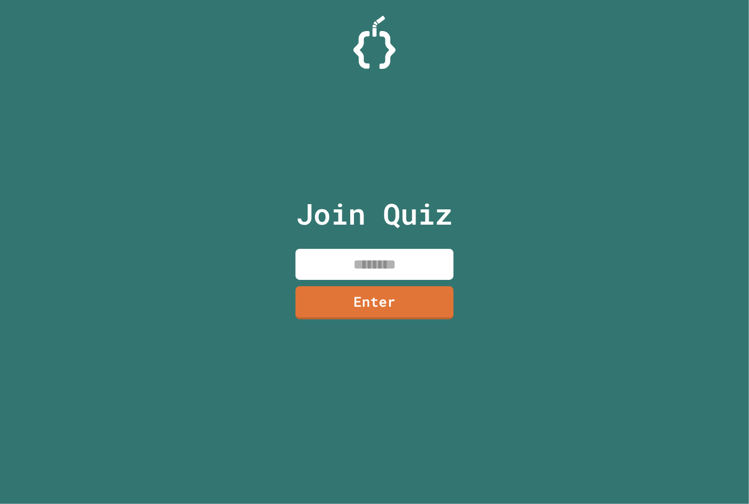
click at [354, 261] on input at bounding box center [374, 264] width 158 height 31
paste input
click at [397, 260] on input at bounding box center [374, 264] width 158 height 31
paste input
click at [431, 125] on div "Join Quiz Enter" at bounding box center [374, 252] width 177 height 452
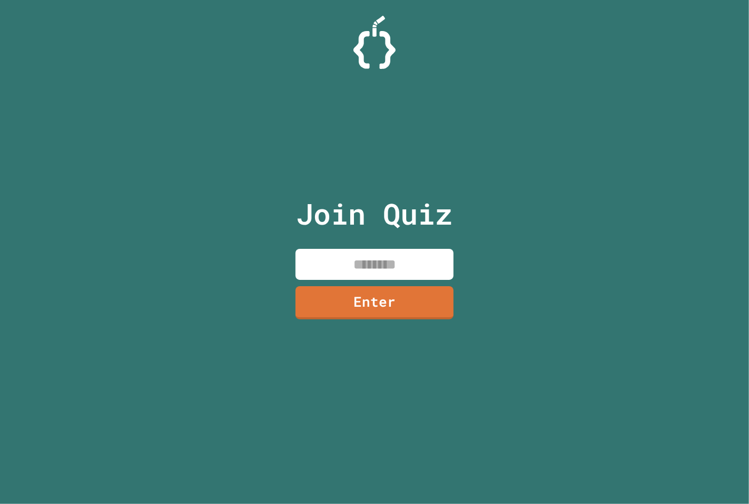
drag, startPoint x: 373, startPoint y: 281, endPoint x: 374, endPoint y: 266, distance: 14.3
click at [373, 280] on div "Join Quiz Enter" at bounding box center [374, 252] width 177 height 452
click at [375, 266] on input at bounding box center [374, 264] width 158 height 31
type input "********"
click at [444, 314] on link "Enter" at bounding box center [374, 302] width 158 height 35
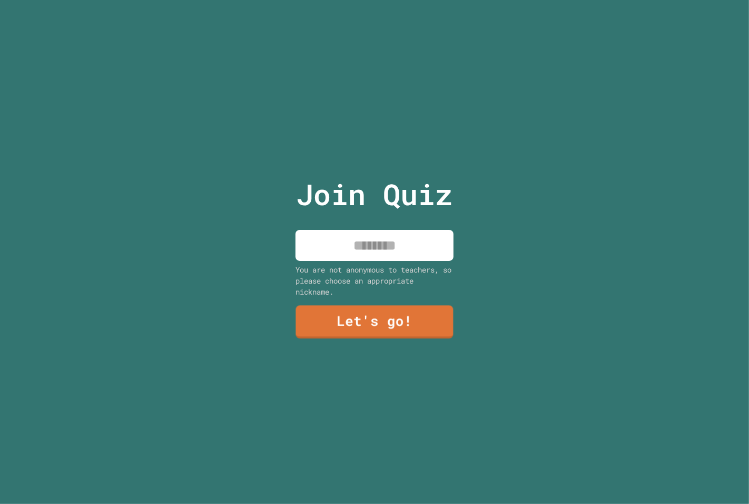
click at [392, 237] on input at bounding box center [374, 245] width 158 height 31
type input "******"
click at [388, 304] on link "Let's go!" at bounding box center [374, 320] width 145 height 35
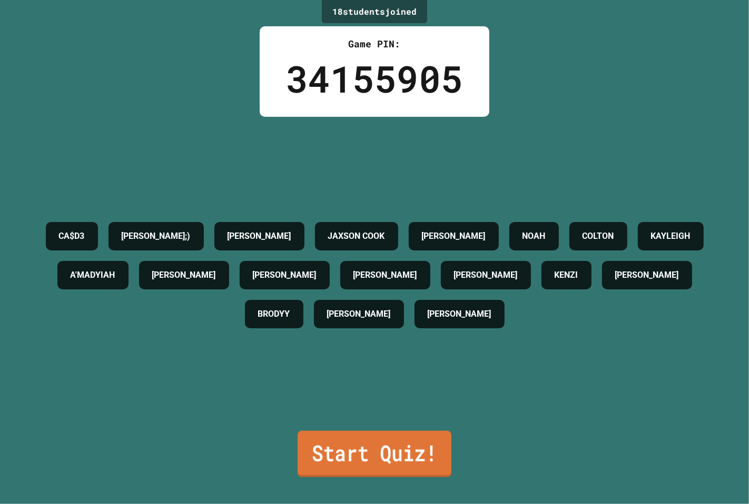
click at [340, 459] on link "Start Quiz!" at bounding box center [375, 454] width 154 height 46
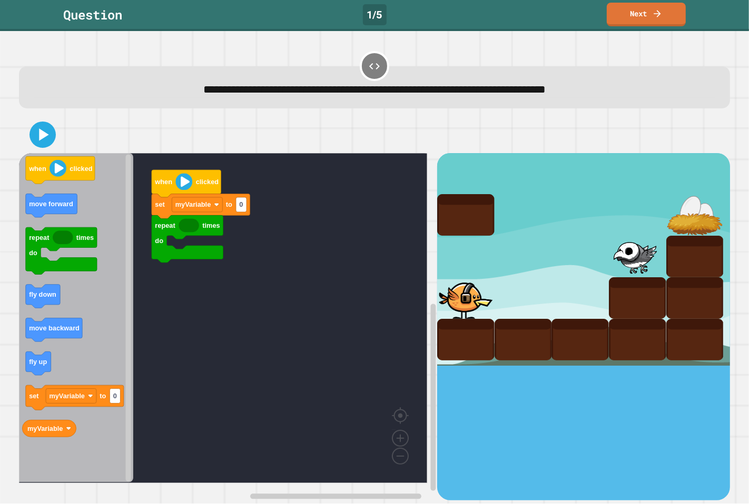
click at [35, 416] on icon "Blockly Workspace" at bounding box center [76, 318] width 115 height 330
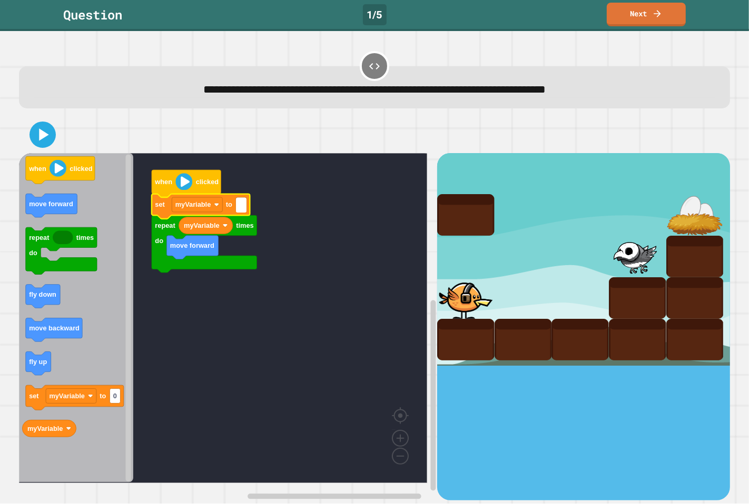
type input "*"
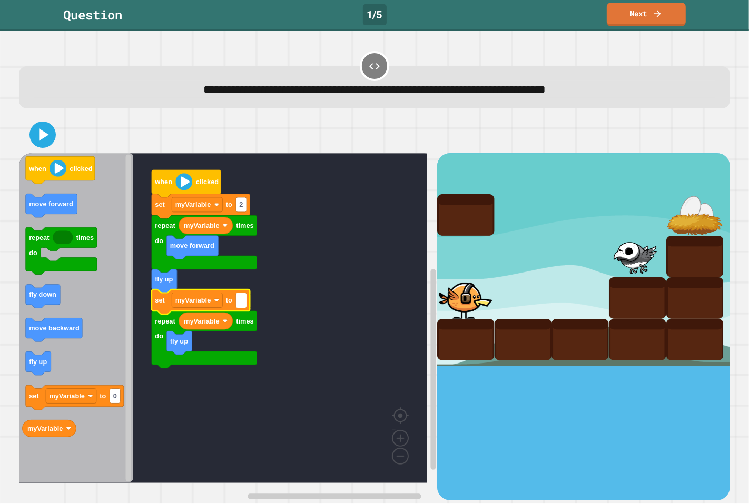
type input "*"
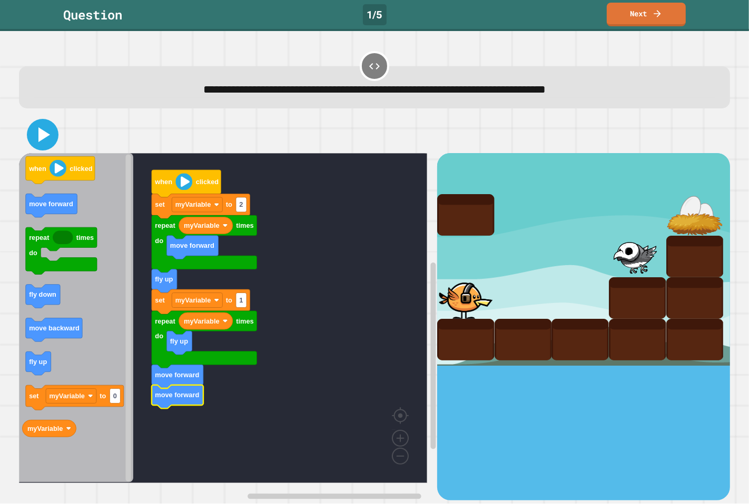
click at [48, 143] on icon at bounding box center [42, 134] width 25 height 25
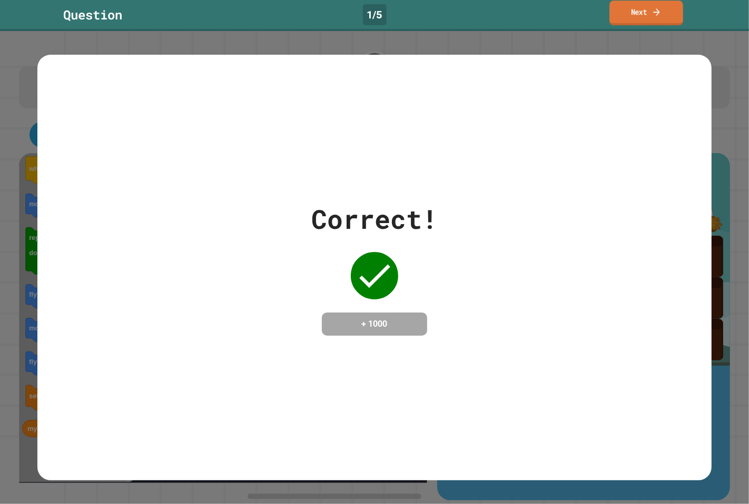
click at [644, 9] on link "Next" at bounding box center [646, 13] width 74 height 25
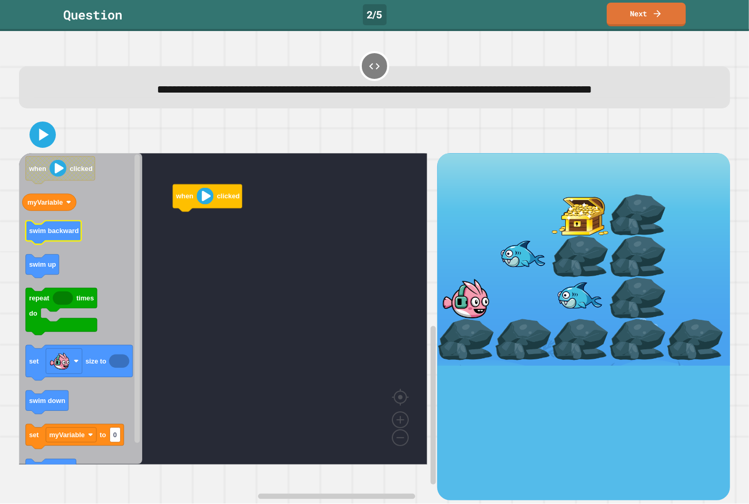
click at [53, 235] on text "swim backward" at bounding box center [54, 231] width 50 height 8
click at [41, 273] on icon "Blockly Workspace" at bounding box center [80, 309] width 123 height 312
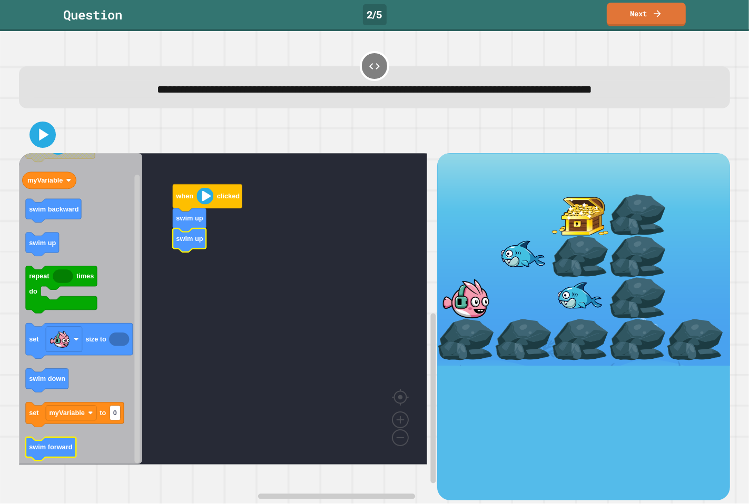
click at [58, 461] on icon "Blockly Workspace" at bounding box center [50, 450] width 51 height 24
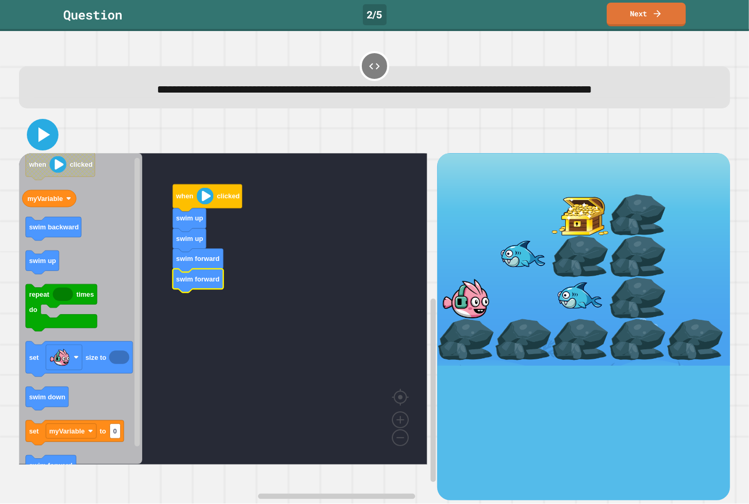
click at [45, 142] on icon at bounding box center [44, 134] width 12 height 15
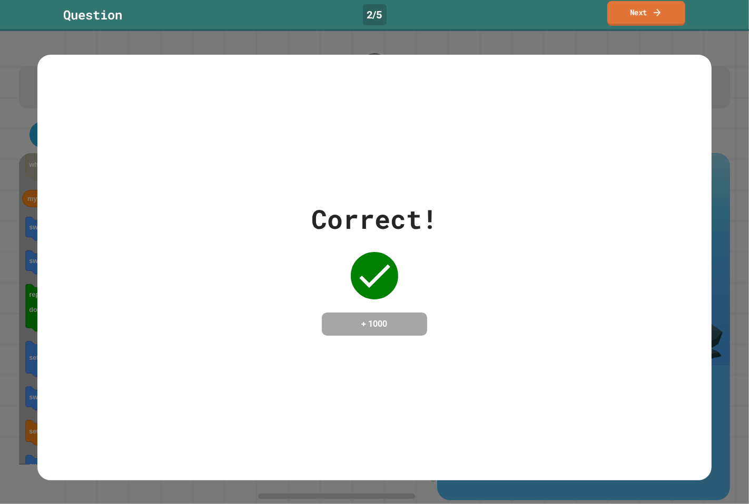
click at [648, 2] on link "Next" at bounding box center [646, 13] width 78 height 25
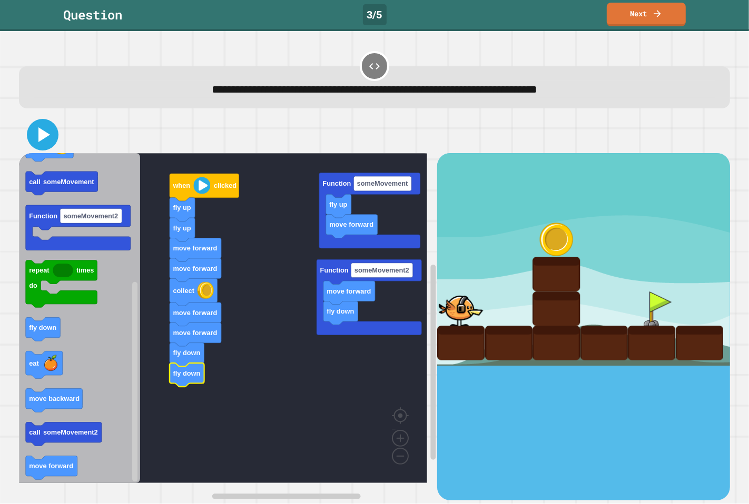
click at [44, 132] on icon at bounding box center [44, 134] width 12 height 15
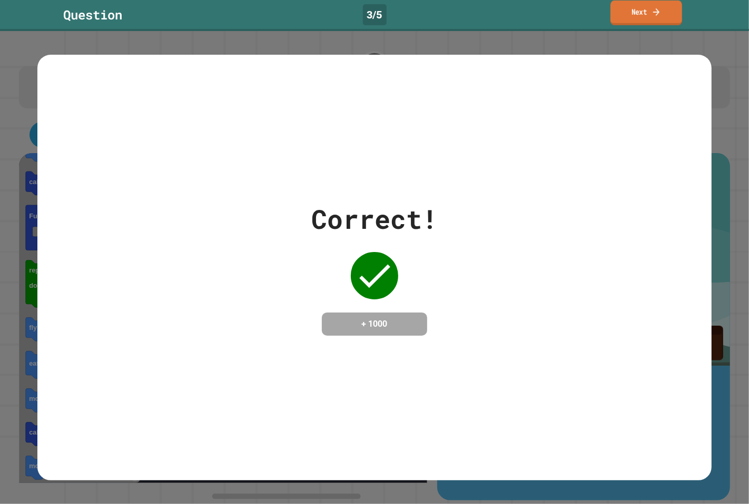
click at [613, 3] on link "Next" at bounding box center [646, 13] width 72 height 25
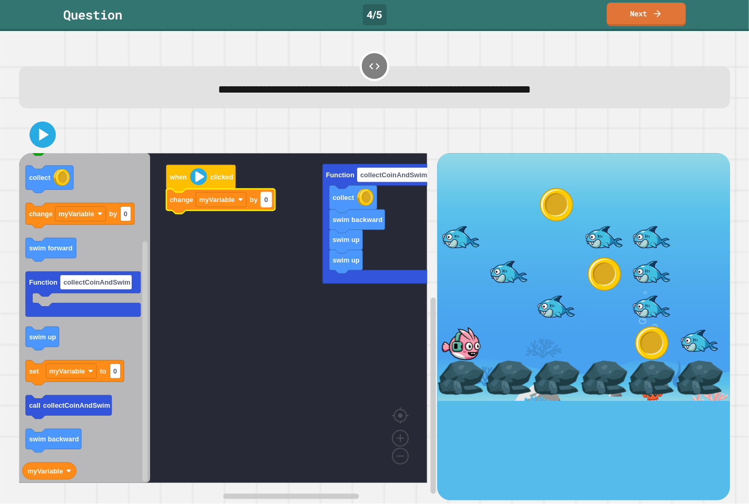
click at [263, 202] on rect "Blockly Workspace" at bounding box center [266, 199] width 11 height 15
type input "*"
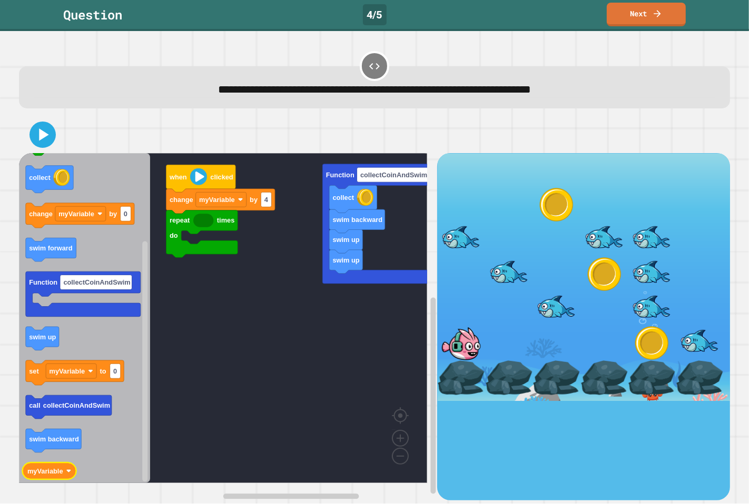
click at [72, 473] on icon "when clicked swim down repeat times do collect change myVariable by 0 swim forw…" at bounding box center [84, 318] width 131 height 330
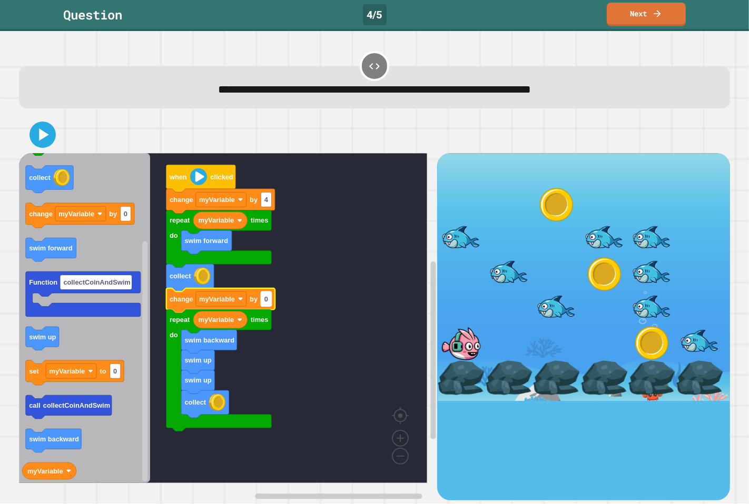
click at [267, 299] on rect "Blockly Workspace" at bounding box center [266, 299] width 11 height 15
type input "*"
click at [38, 127] on icon at bounding box center [42, 134] width 25 height 25
click at [46, 130] on icon at bounding box center [42, 134] width 23 height 23
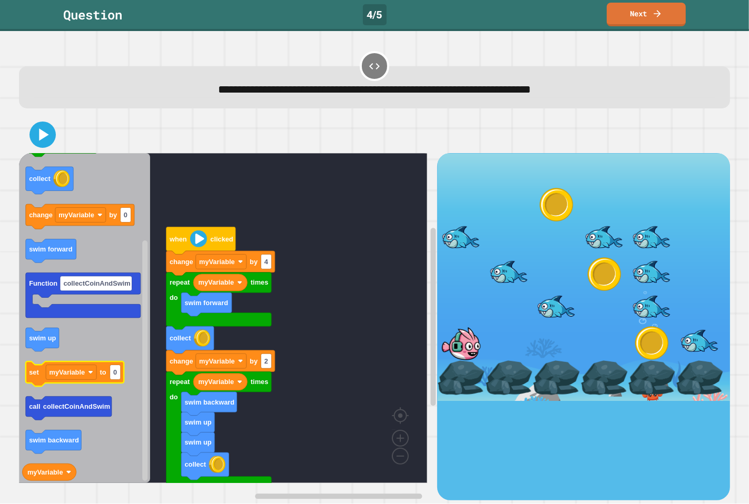
click at [33, 365] on icon "when clicked swim down repeat times do collect change myVariable by 0 swim forw…" at bounding box center [84, 318] width 131 height 330
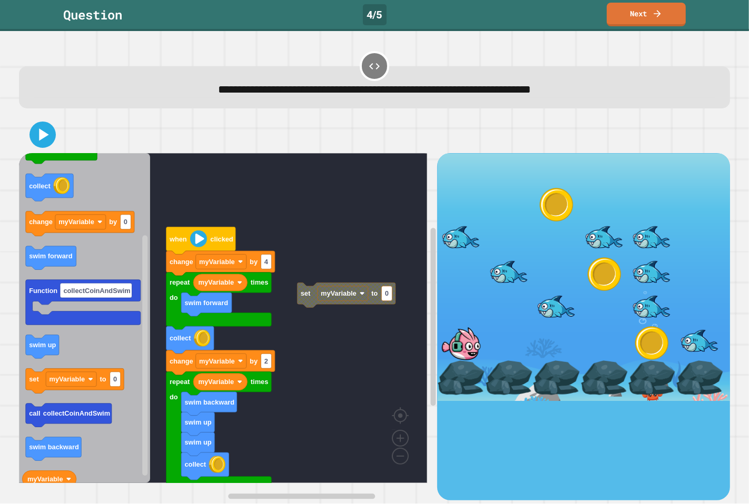
click at [159, 256] on div "when clicked change myVariable by 4 repeat times do myVariable swim forward col…" at bounding box center [228, 327] width 419 height 348
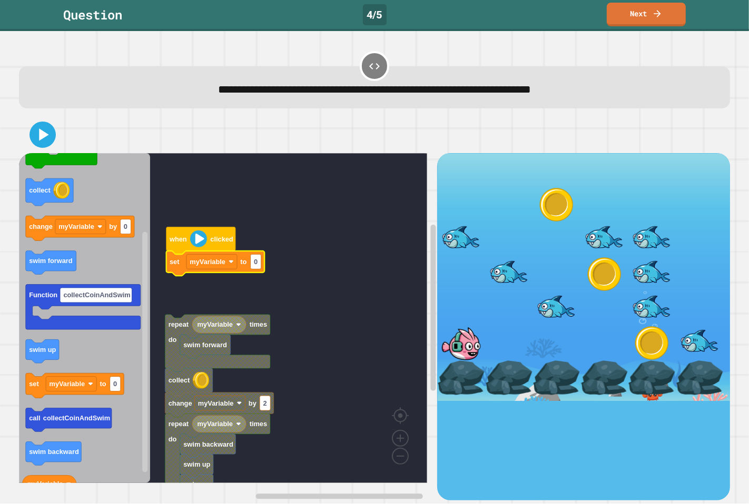
click at [181, 312] on rect "Blockly Workspace" at bounding box center [223, 318] width 408 height 330
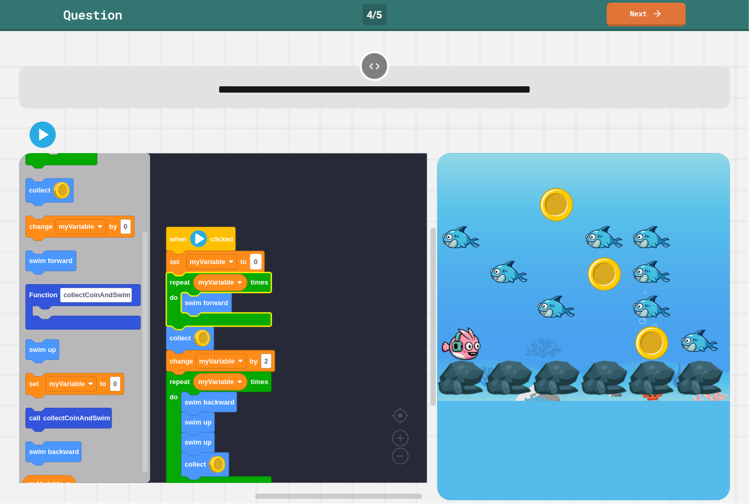
click at [260, 261] on rect "Blockly Workspace" at bounding box center [255, 261] width 11 height 15
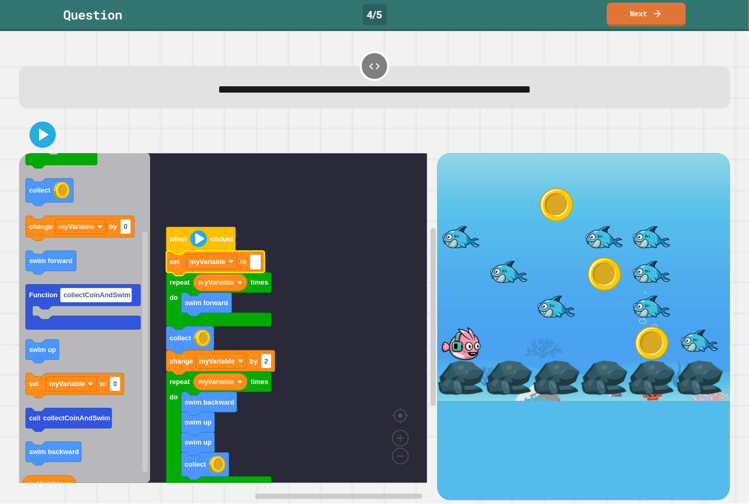
type input "*"
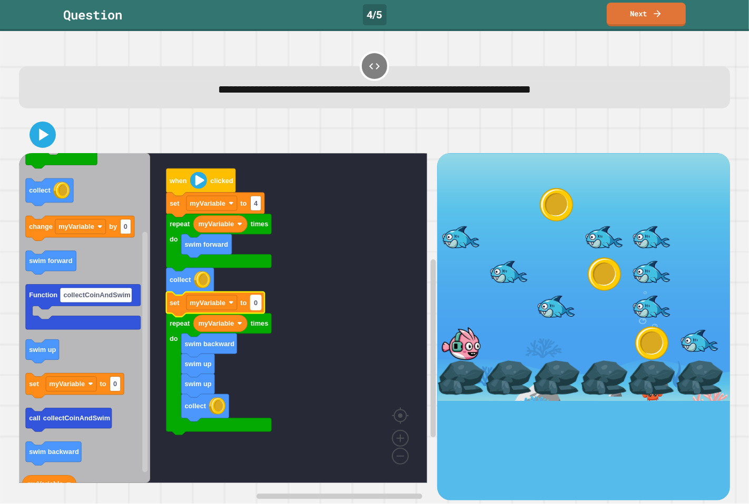
click at [259, 305] on rect "Blockly Workspace" at bounding box center [255, 302] width 11 height 15
type input "*"
click at [43, 132] on icon at bounding box center [43, 134] width 11 height 14
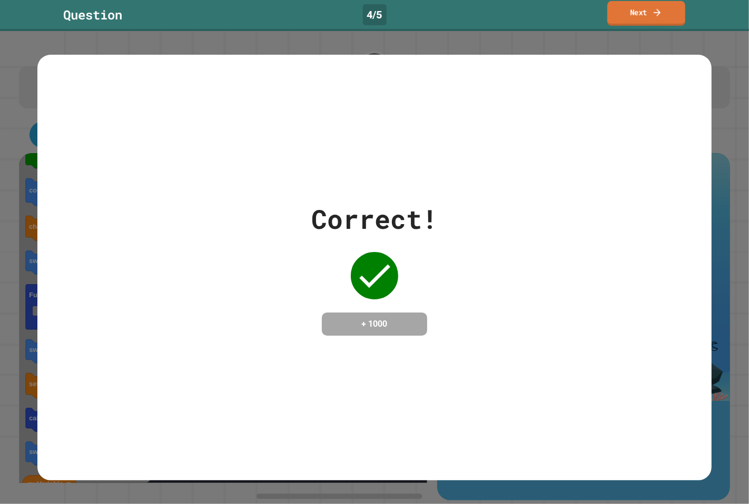
click at [657, 13] on icon at bounding box center [656, 11] width 7 height 7
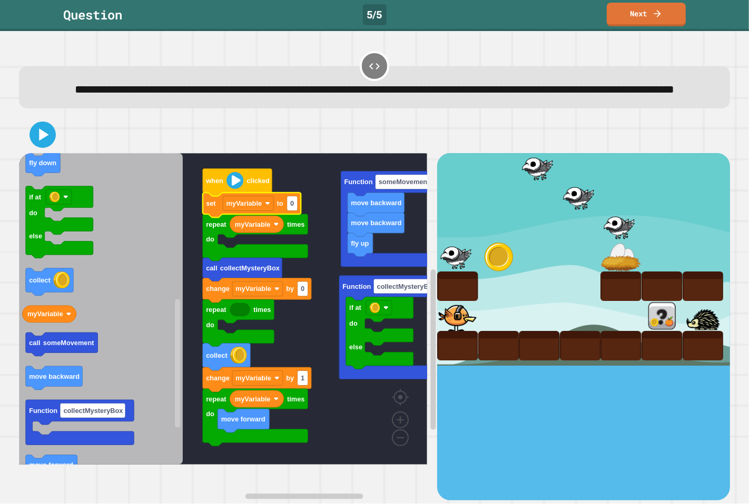
click at [298, 217] on icon "Blockly Workspace" at bounding box center [251, 205] width 98 height 25
click at [294, 211] on rect "Blockly Workspace" at bounding box center [291, 203] width 11 height 15
click at [639, 8] on link "Next" at bounding box center [646, 13] width 80 height 25
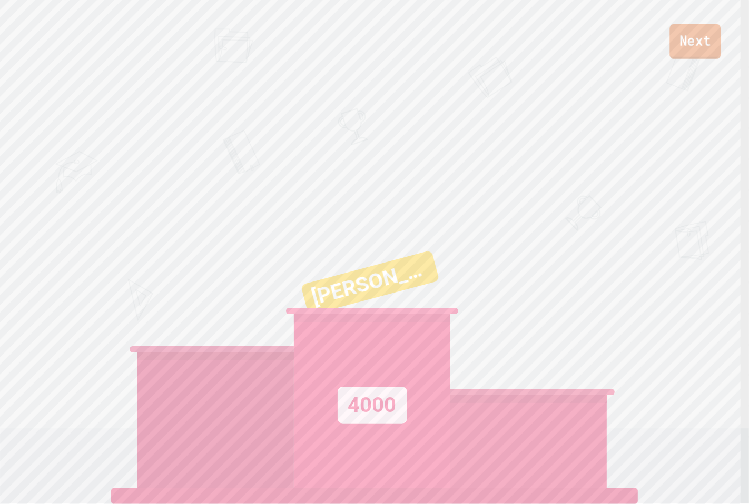
click at [702, 35] on link "Next" at bounding box center [694, 41] width 51 height 35
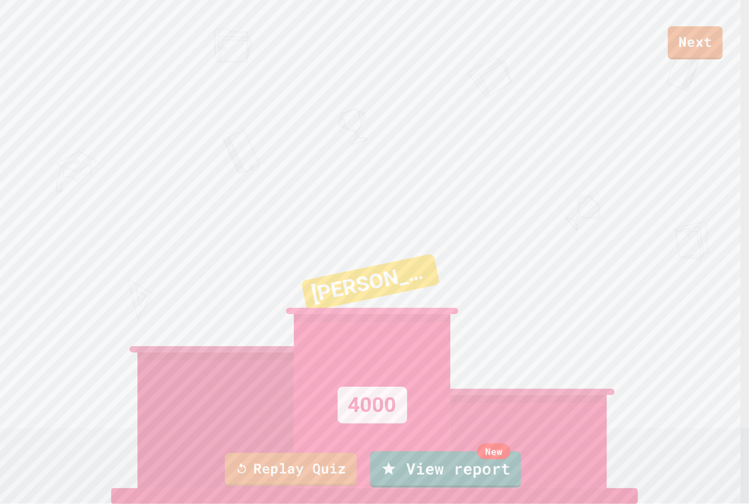
drag, startPoint x: 623, startPoint y: 15, endPoint x: 656, endPoint y: 23, distance: 33.1
